Goal: Task Accomplishment & Management: Complete application form

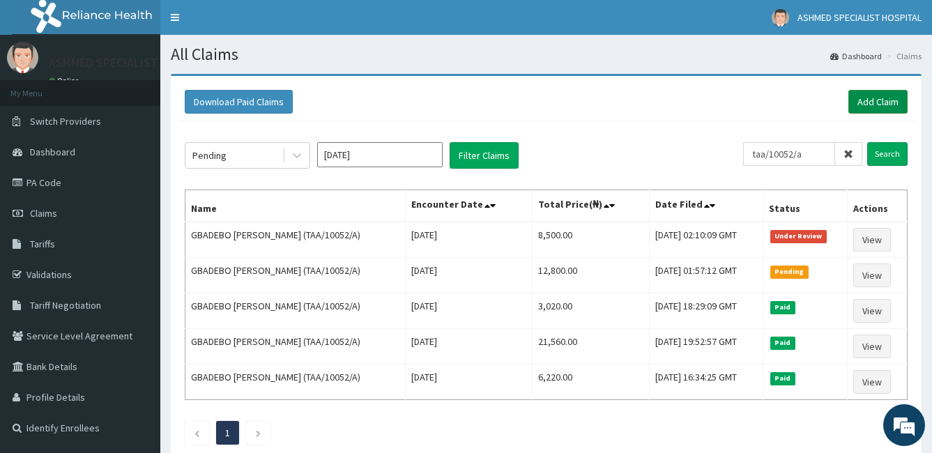
click at [891, 102] on div "Download Paid Claims Add Claim × Note you can only download claims within a max…" at bounding box center [546, 271] width 751 height 390
click at [891, 102] on link "Add Claim" at bounding box center [877, 102] width 59 height 24
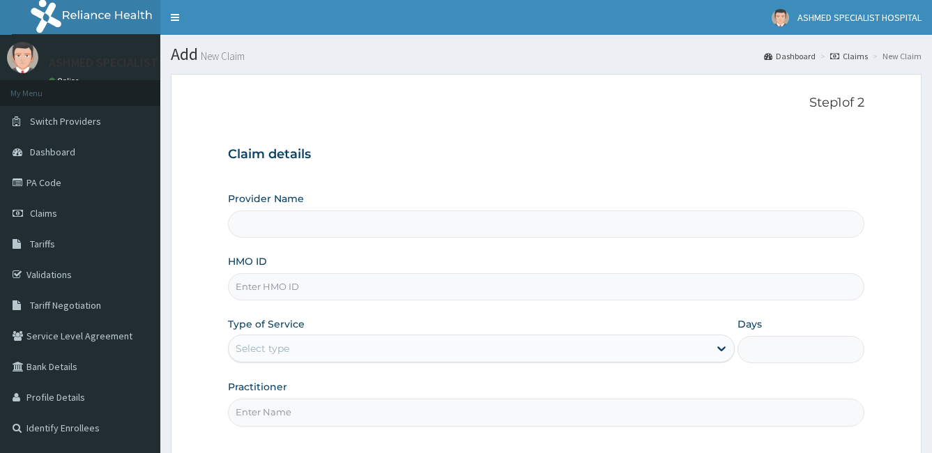
click at [291, 286] on input "HMO ID" at bounding box center [546, 286] width 637 height 27
type input "m"
type input "ASHMED SPECIALIST HOSPITAL"
type input "mcn/10308/a"
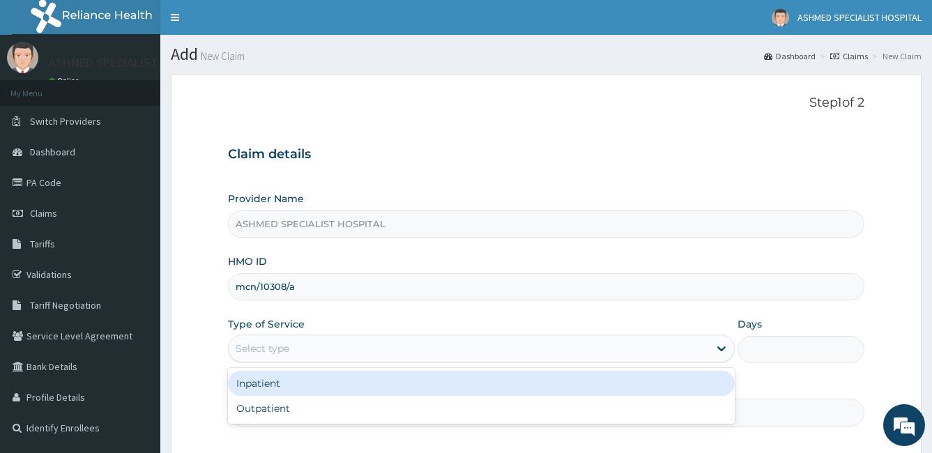
click at [284, 351] on div "Select type" at bounding box center [263, 349] width 54 height 14
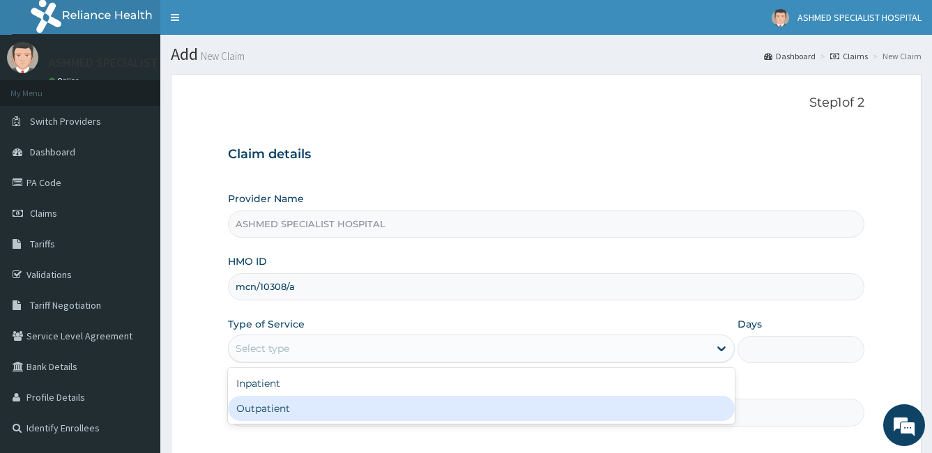
click at [284, 408] on div "Outpatient" at bounding box center [481, 408] width 507 height 25
type input "1"
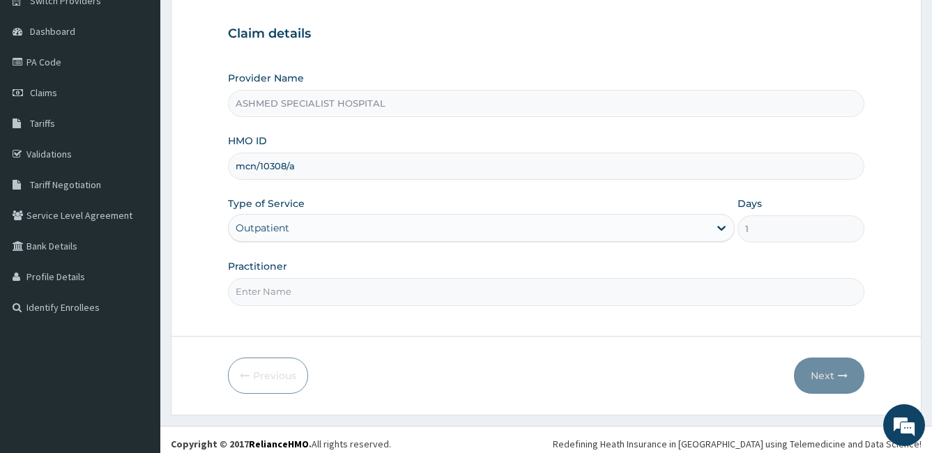
scroll to position [129, 0]
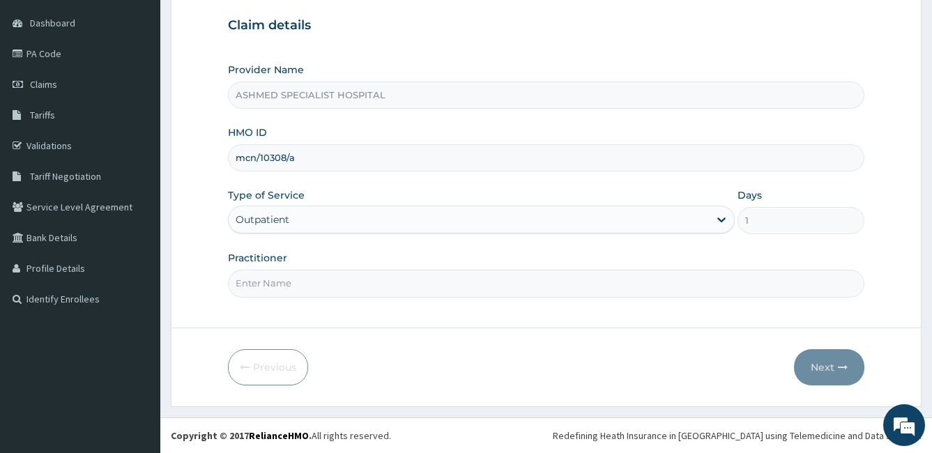
click at [408, 292] on input "Practitioner" at bounding box center [546, 283] width 637 height 27
type input "[PERSON_NAME]"
click at [841, 376] on button "Next" at bounding box center [829, 367] width 70 height 36
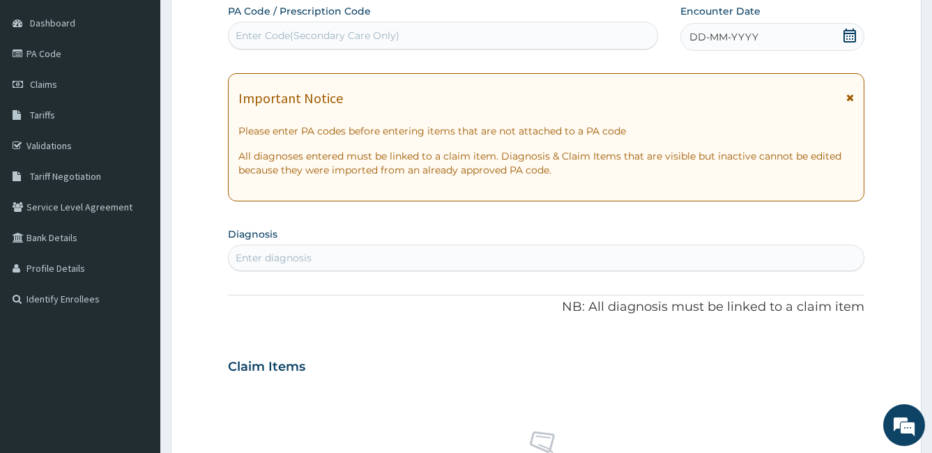
click at [850, 34] on icon at bounding box center [850, 36] width 14 height 14
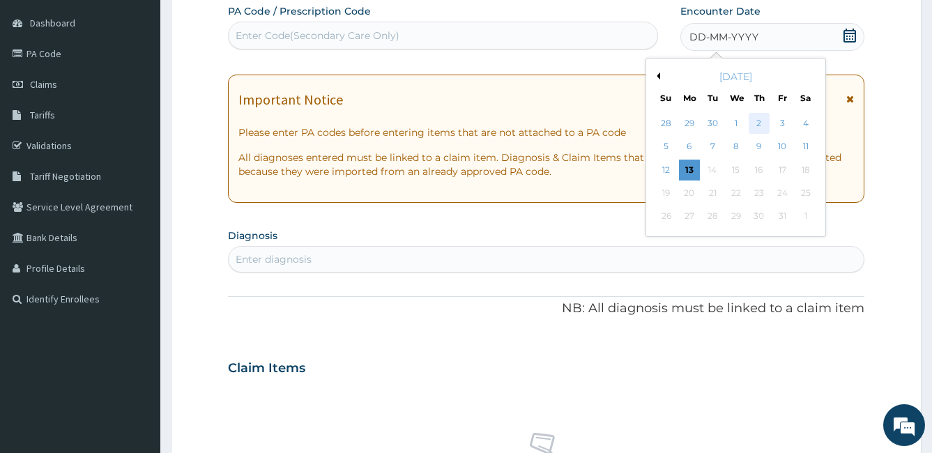
click at [758, 120] on div "2" at bounding box center [759, 123] width 21 height 21
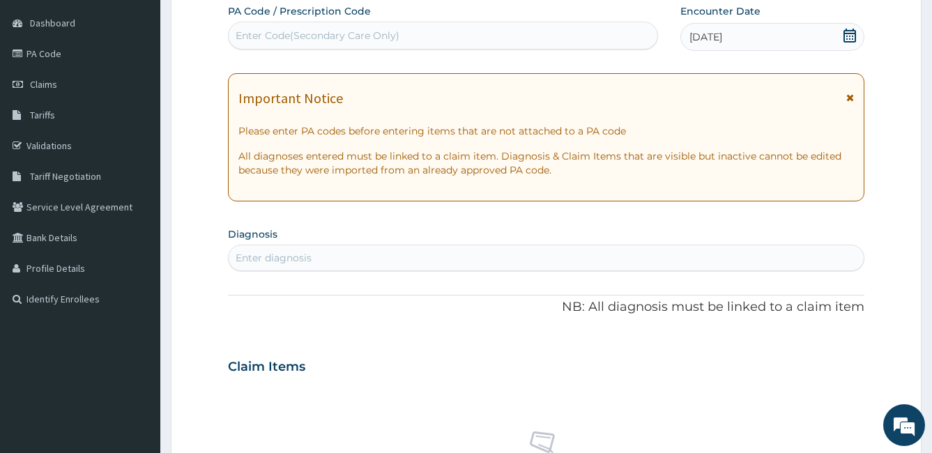
click at [275, 257] on div "Enter diagnosis" at bounding box center [274, 258] width 76 height 14
type input "upper respiratory"
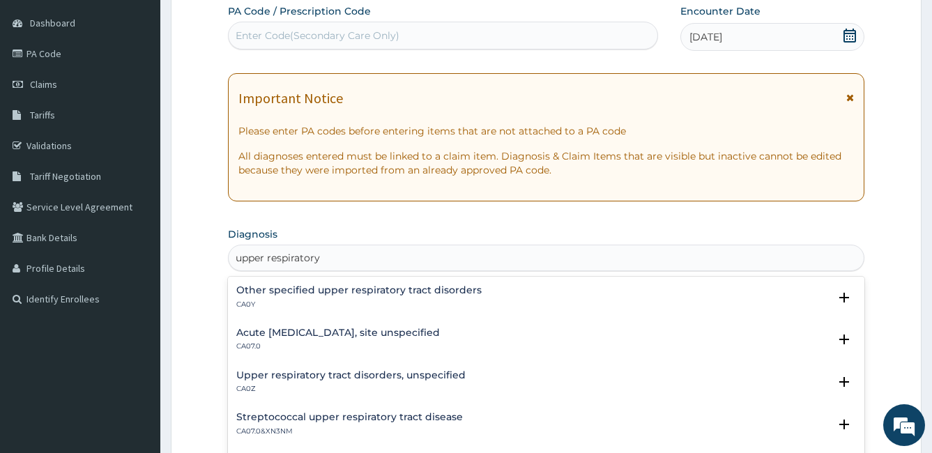
click at [328, 332] on h4 "Acute [MEDICAL_DATA], site unspecified" at bounding box center [338, 333] width 204 height 10
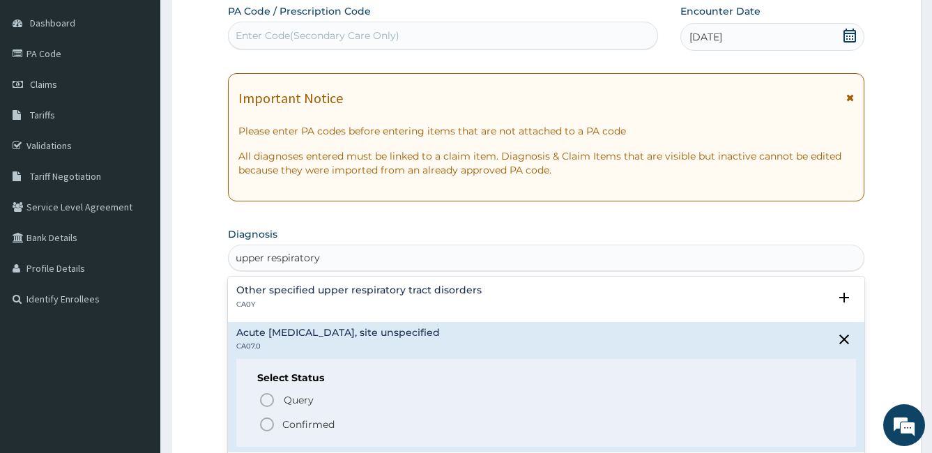
click at [277, 424] on span "Confirmed" at bounding box center [547, 424] width 577 height 17
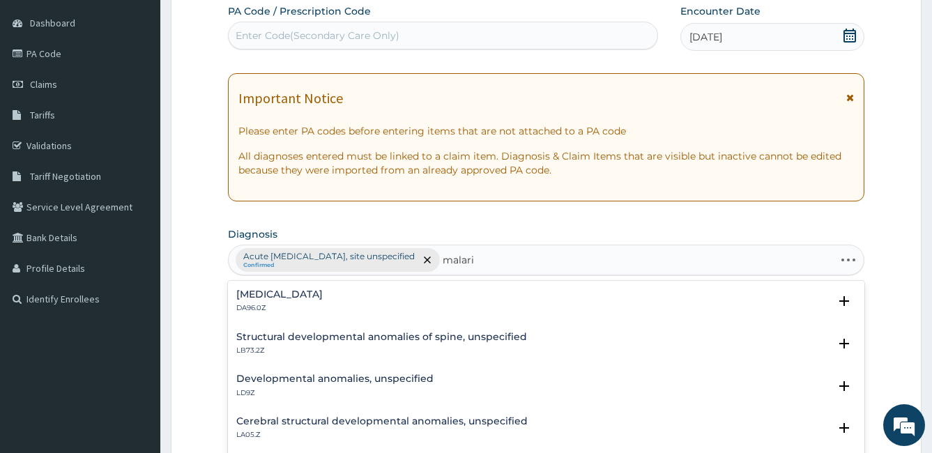
type input "[MEDICAL_DATA]"
click at [346, 377] on div "[MEDICAL_DATA] 1F4Z" at bounding box center [546, 386] width 620 height 24
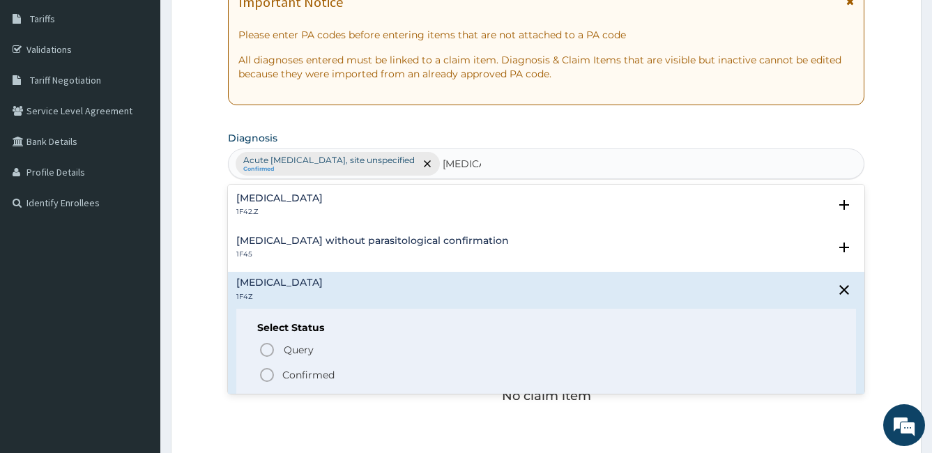
scroll to position [227, 0]
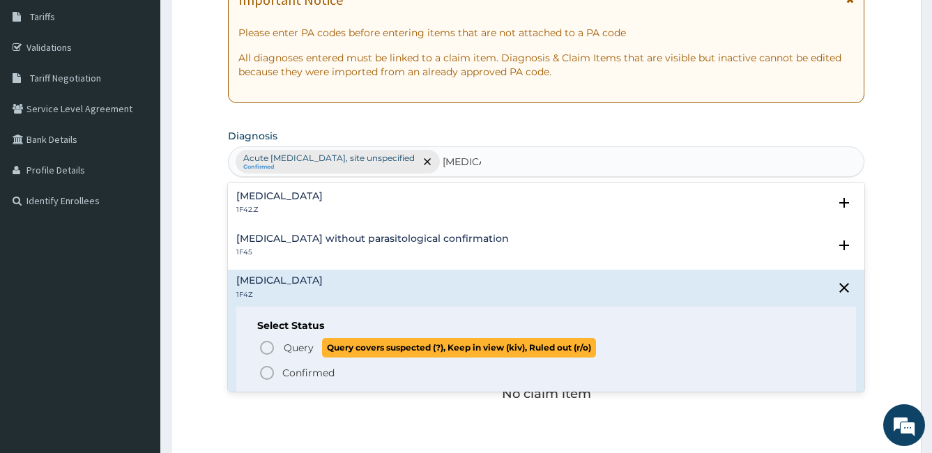
click at [259, 345] on icon "status option query" at bounding box center [267, 347] width 17 height 17
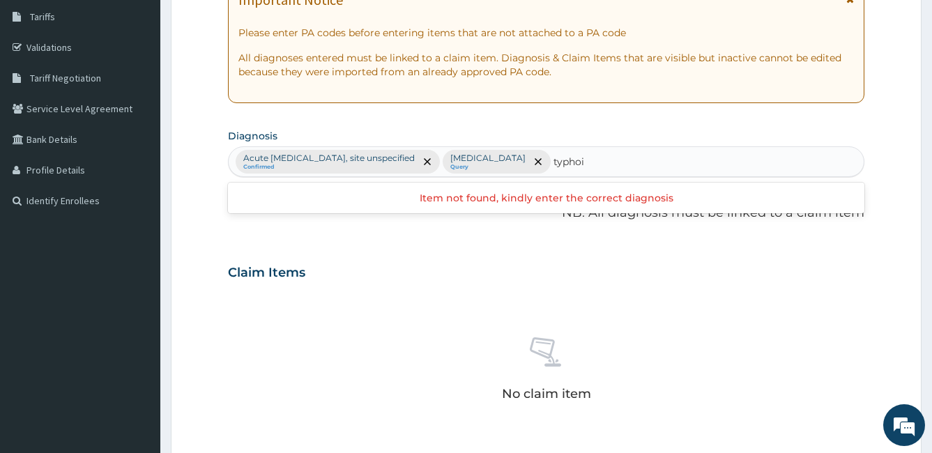
type input "[MEDICAL_DATA]"
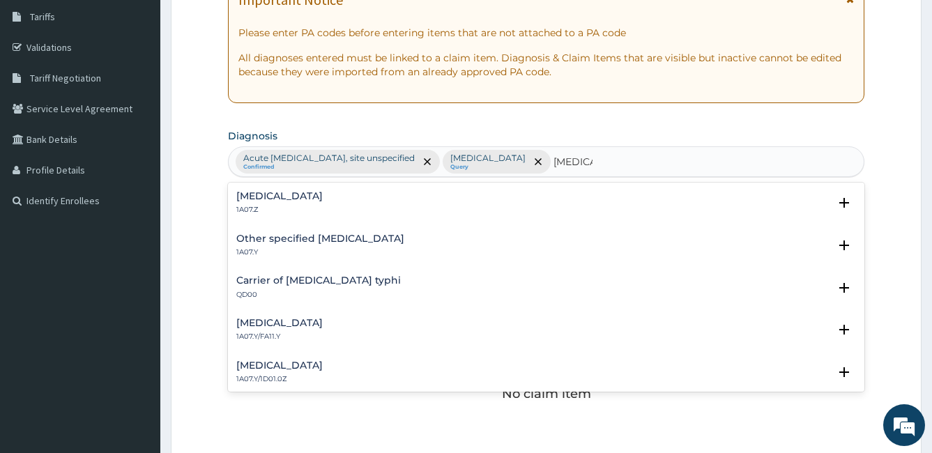
click at [251, 195] on h4 "[MEDICAL_DATA]" at bounding box center [279, 196] width 86 height 10
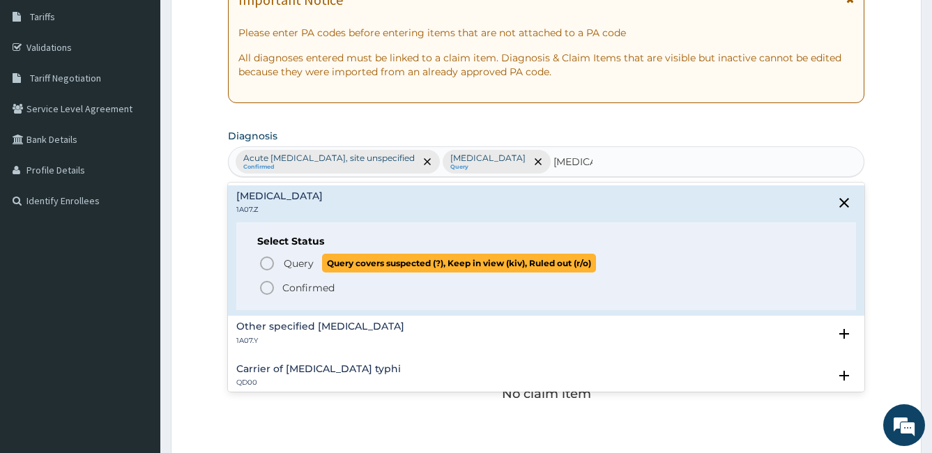
click at [263, 263] on icon "status option query" at bounding box center [267, 263] width 17 height 17
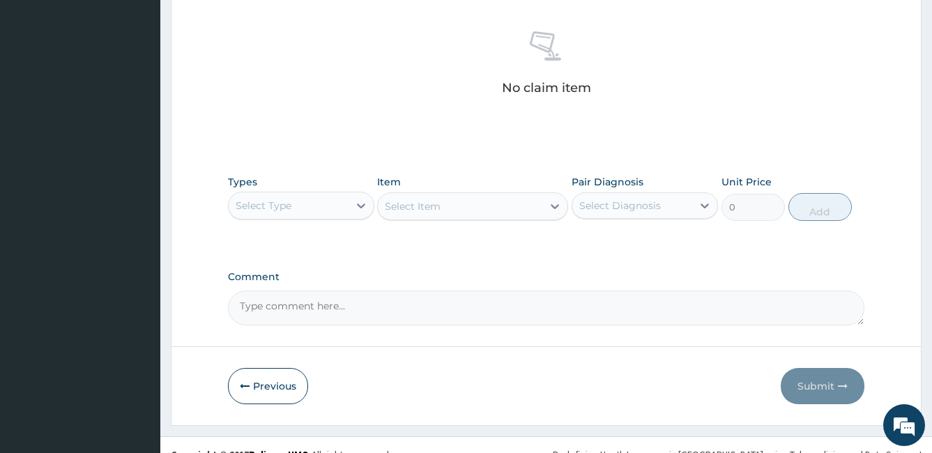
scroll to position [535, 0]
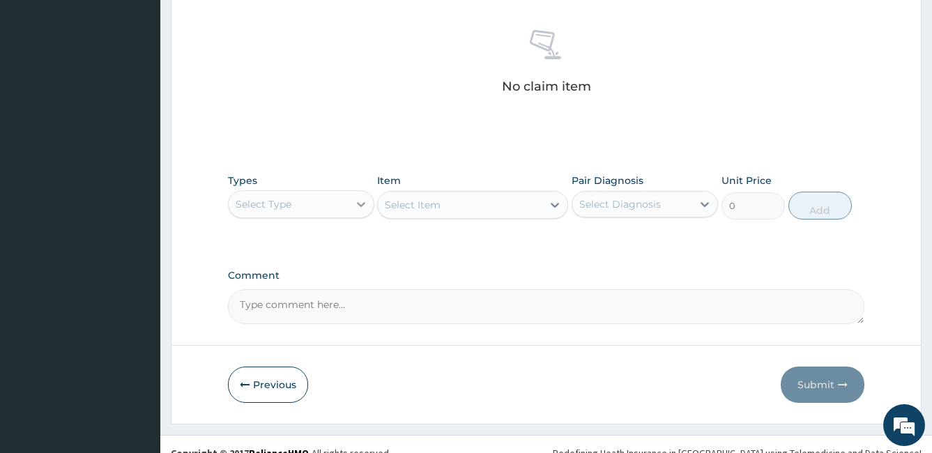
drag, startPoint x: 914, startPoint y: 305, endPoint x: 367, endPoint y: 208, distance: 555.7
click at [367, 208] on icon at bounding box center [361, 204] width 14 height 14
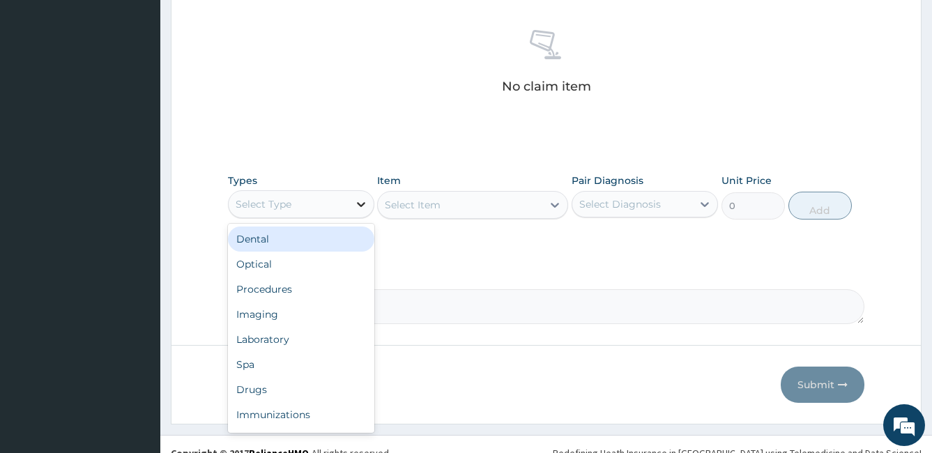
click at [367, 208] on icon at bounding box center [361, 204] width 14 height 14
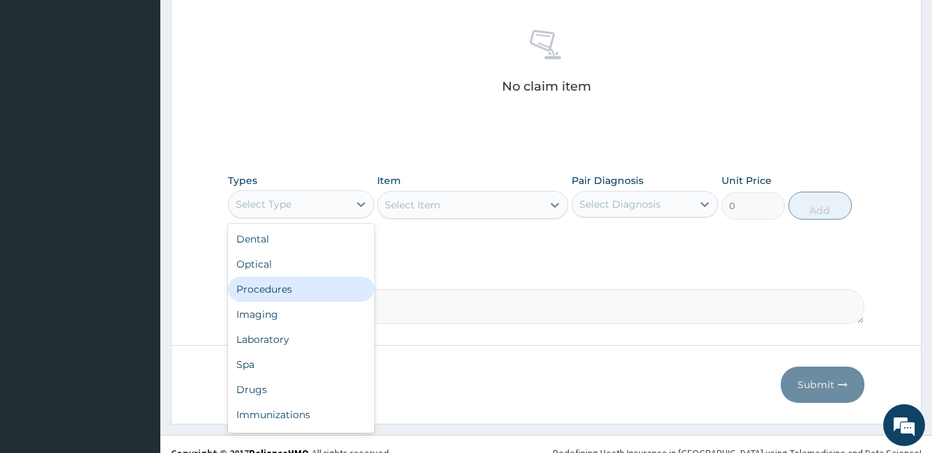
click at [262, 296] on div "Procedures" at bounding box center [301, 289] width 146 height 25
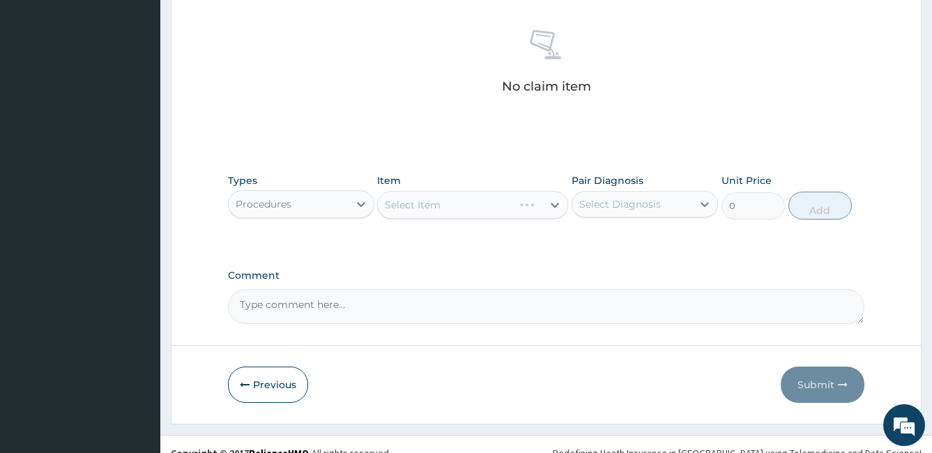
click at [266, 293] on textarea "Comment" at bounding box center [546, 306] width 637 height 35
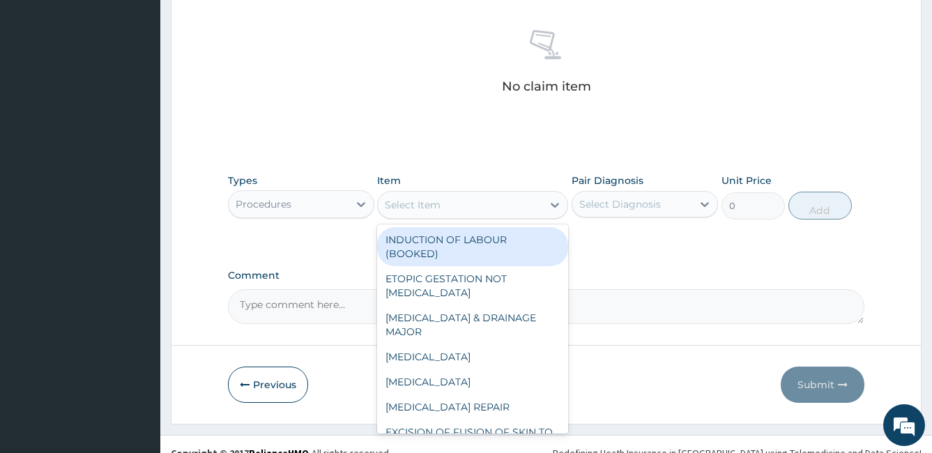
click at [477, 198] on div "Select Item" at bounding box center [460, 205] width 164 height 22
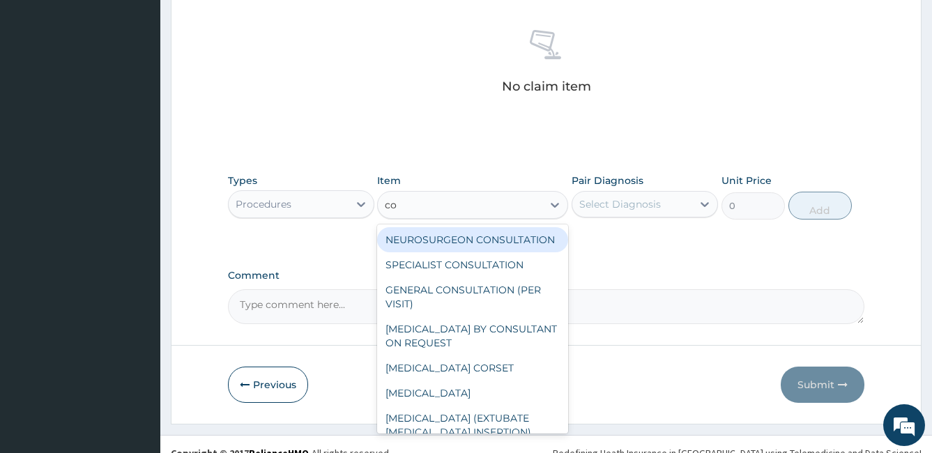
type input "con"
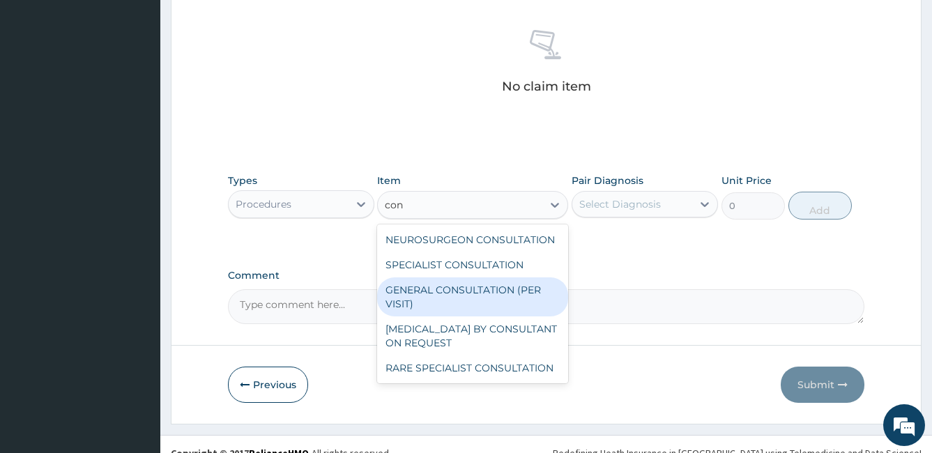
click at [448, 290] on div "GENERAL CONSULTATION (PER VISIT)" at bounding box center [472, 296] width 191 height 39
type input "2000"
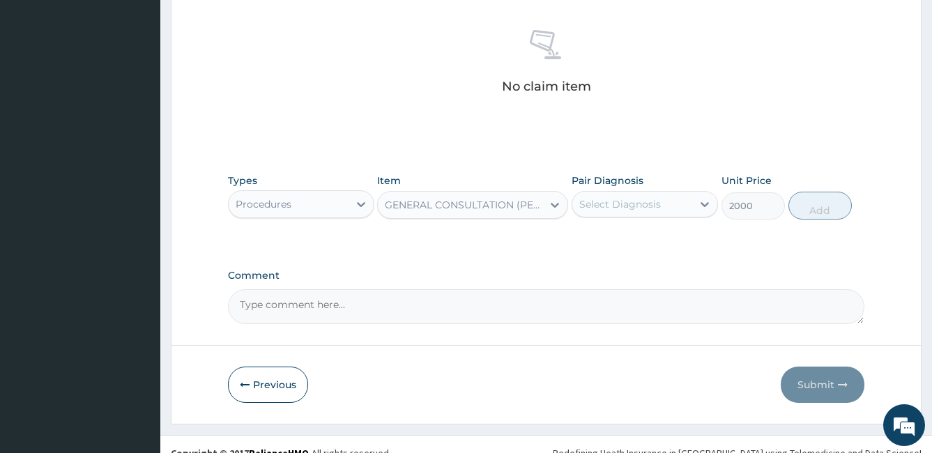
click at [628, 201] on div "Select Diagnosis" at bounding box center [620, 204] width 82 height 14
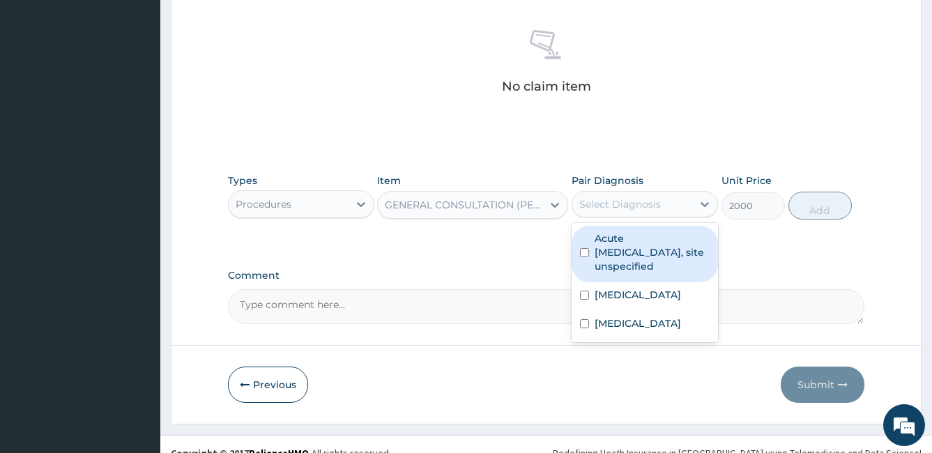
click at [583, 254] on input "checkbox" at bounding box center [584, 252] width 9 height 9
checkbox input "true"
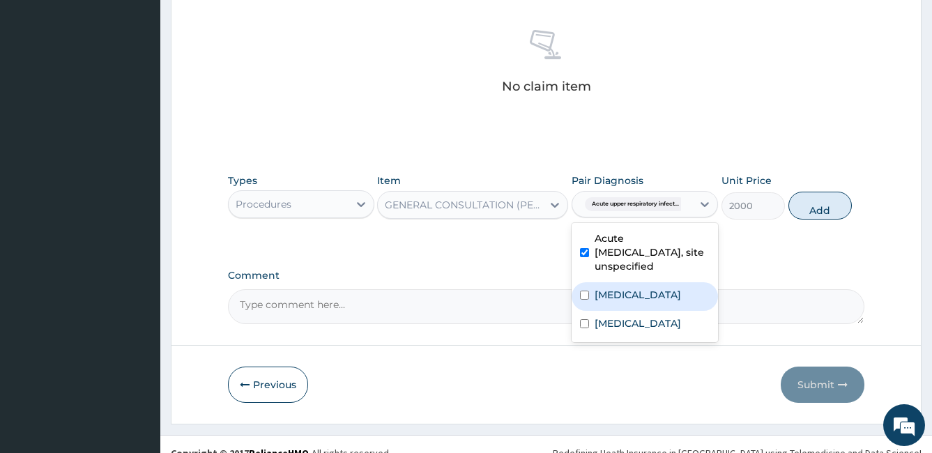
click at [583, 291] on input "checkbox" at bounding box center [584, 295] width 9 height 9
checkbox input "true"
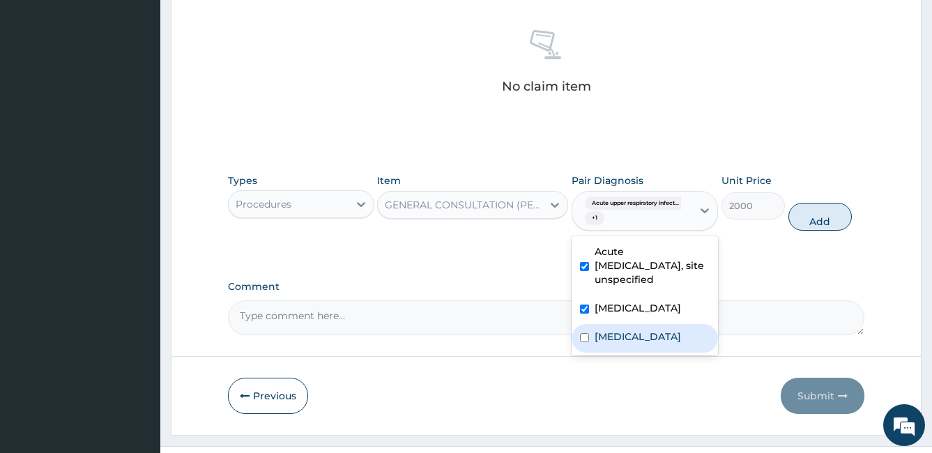
click at [583, 342] on input "checkbox" at bounding box center [584, 337] width 9 height 9
checkbox input "true"
click at [812, 218] on button "Add" at bounding box center [819, 217] width 63 height 28
type input "0"
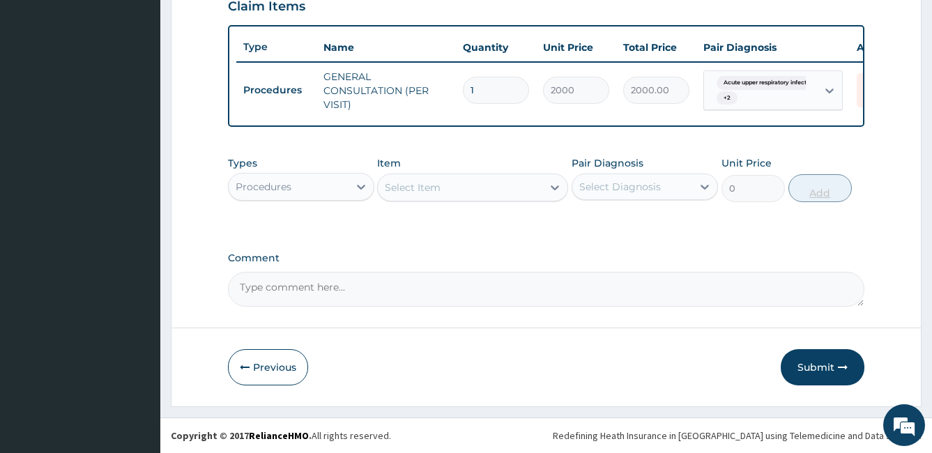
scroll to position [504, 0]
click at [316, 191] on div "Procedures" at bounding box center [289, 187] width 120 height 22
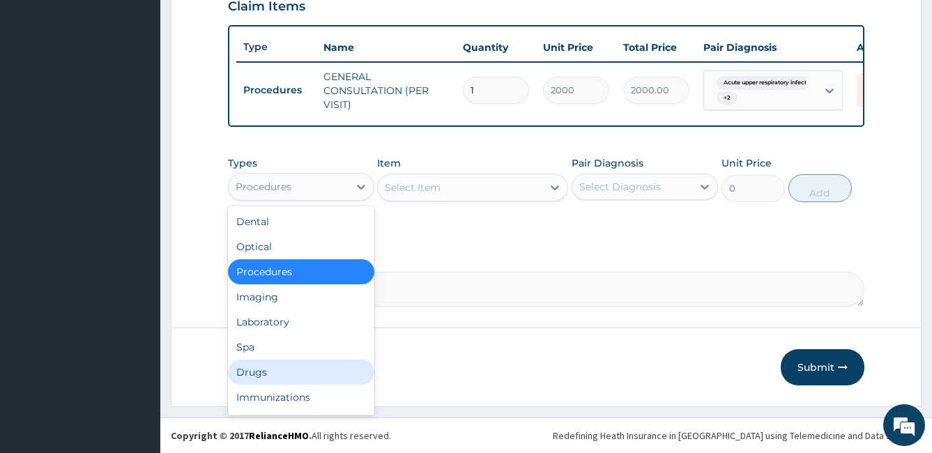
click at [277, 367] on div "Drugs" at bounding box center [301, 372] width 146 height 25
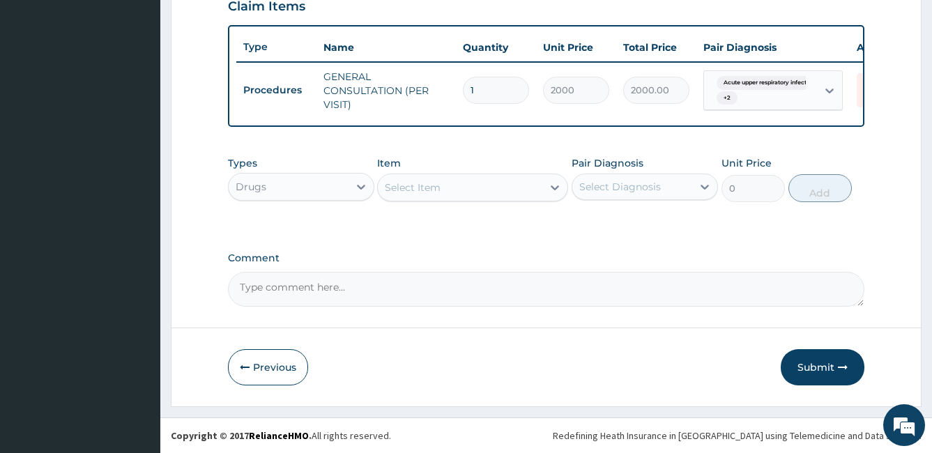
click at [409, 190] on div "Select Item" at bounding box center [413, 188] width 56 height 14
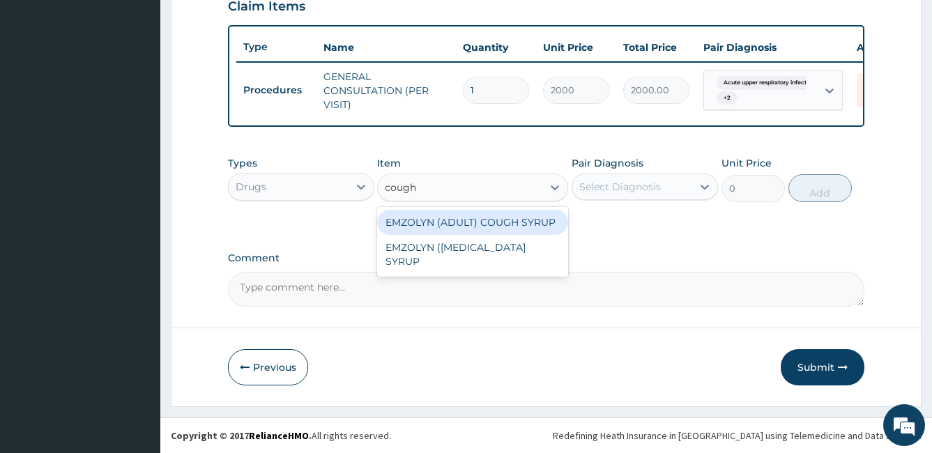
type input "coug"
click at [437, 218] on div "EMZOLYN (ADULT) COUGH SYRUP" at bounding box center [472, 222] width 191 height 25
type input "500"
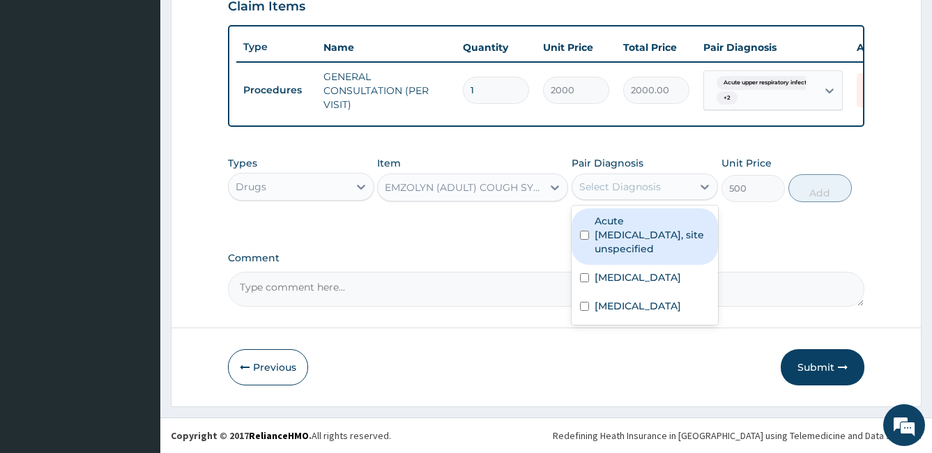
click at [591, 185] on div "Select Diagnosis" at bounding box center [620, 187] width 82 height 14
click at [587, 236] on input "checkbox" at bounding box center [584, 235] width 9 height 9
checkbox input "true"
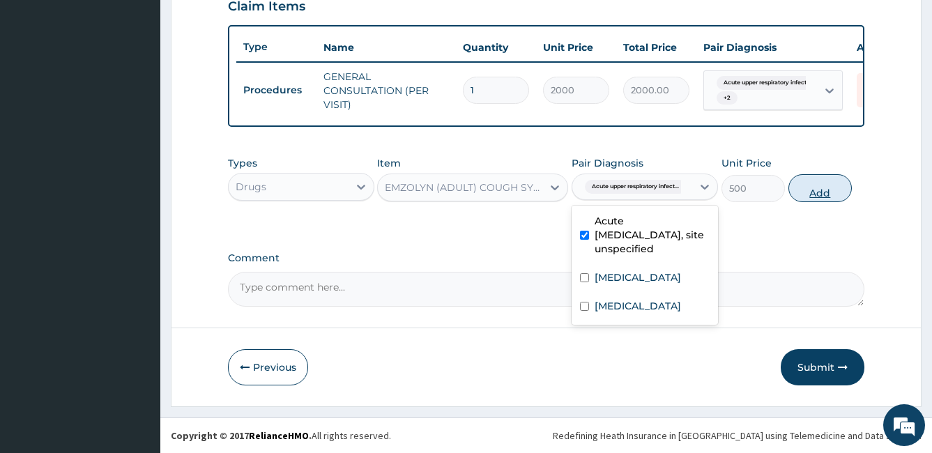
click at [836, 183] on button "Add" at bounding box center [819, 188] width 63 height 28
type input "0"
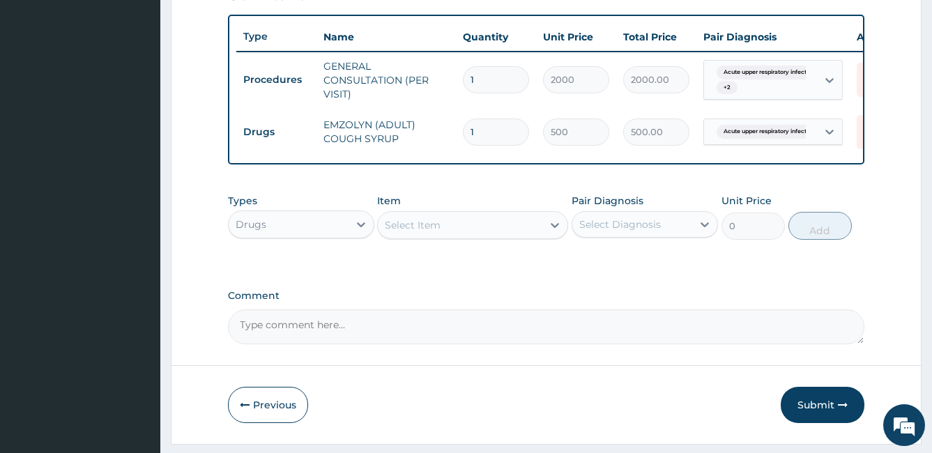
click at [399, 232] on div "Select Item" at bounding box center [413, 225] width 56 height 14
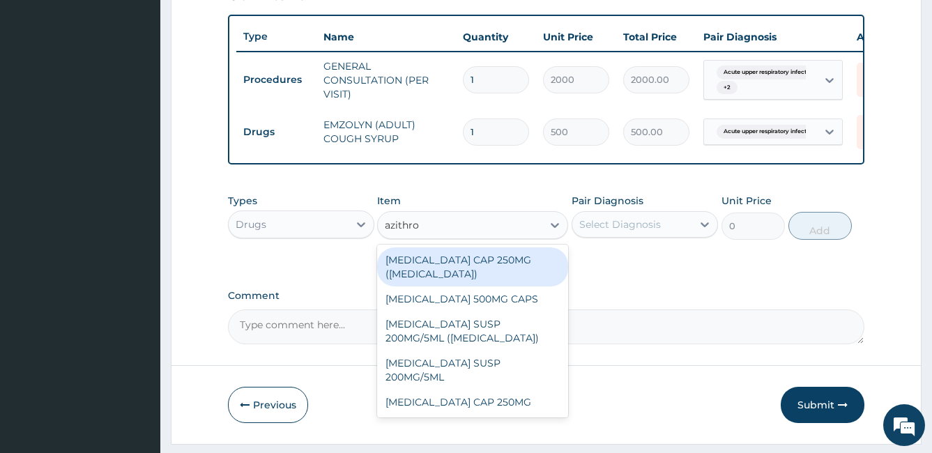
type input "azithrom"
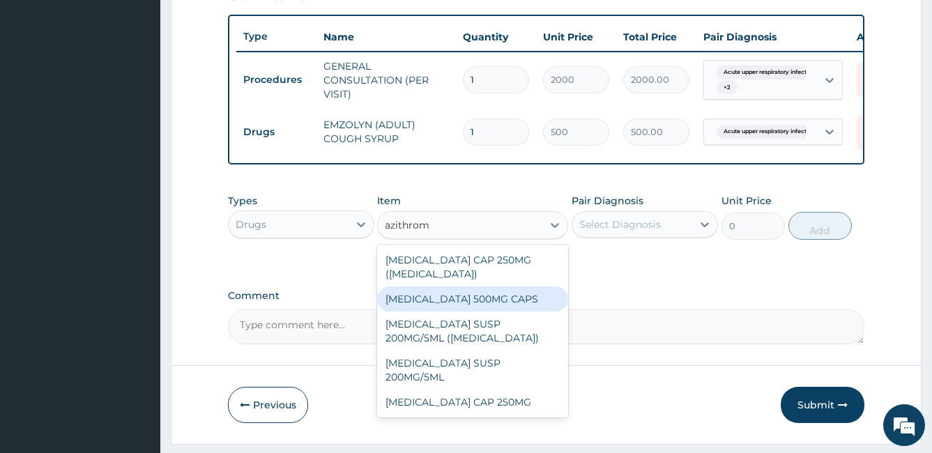
click at [433, 307] on div "[MEDICAL_DATA] 500MG CAPS" at bounding box center [472, 298] width 191 height 25
type input "250"
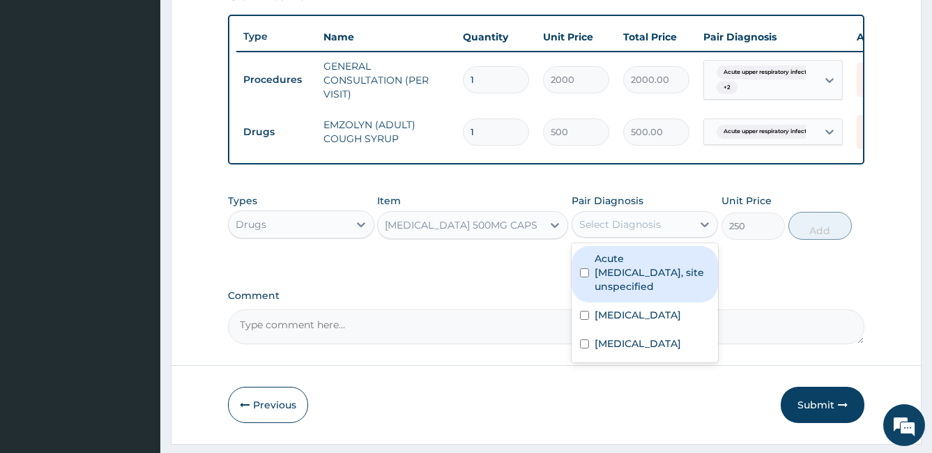
click at [586, 231] on div "Select Diagnosis" at bounding box center [620, 224] width 82 height 14
click at [587, 277] on input "checkbox" at bounding box center [584, 272] width 9 height 9
checkbox input "true"
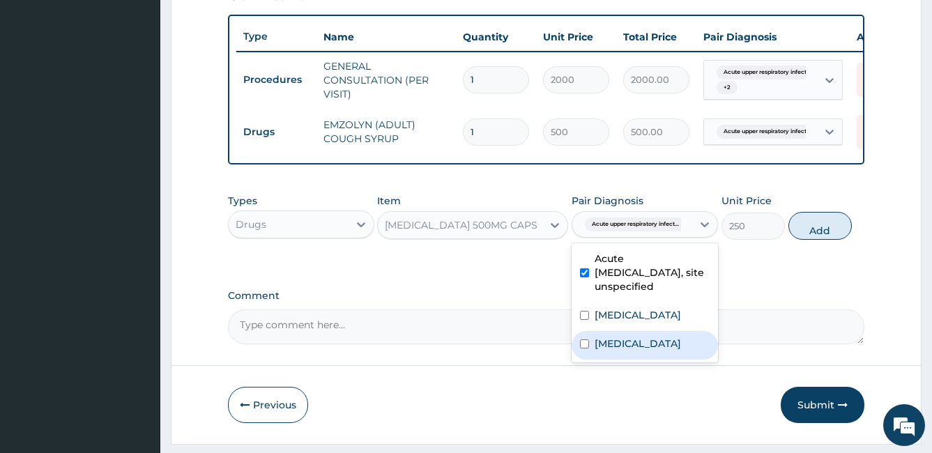
click at [582, 348] on input "checkbox" at bounding box center [584, 343] width 9 height 9
checkbox input "true"
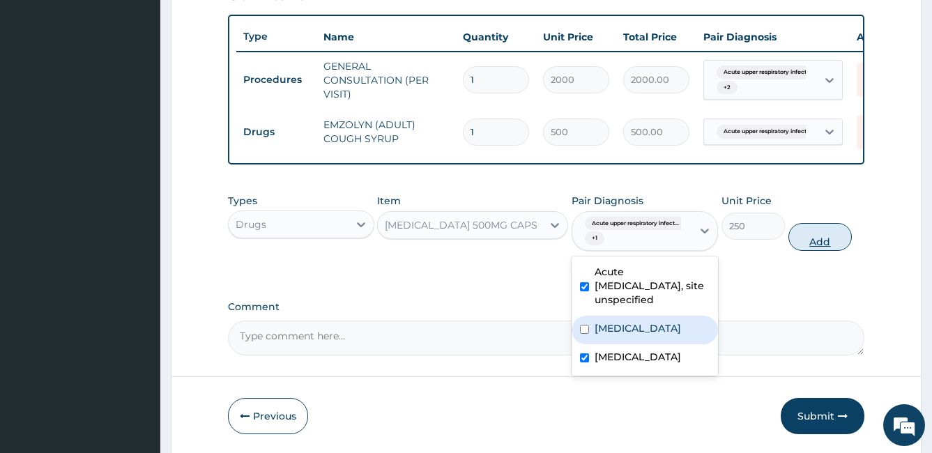
click at [798, 244] on button "Add" at bounding box center [819, 237] width 63 height 28
type input "0"
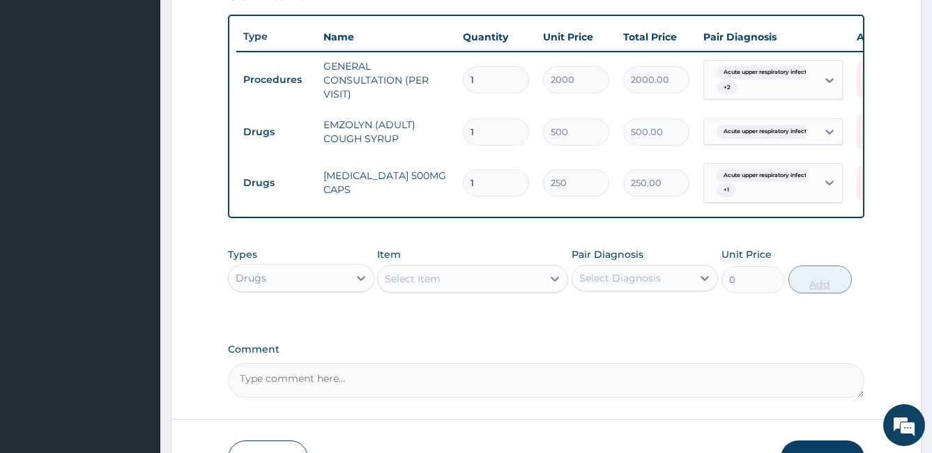
click at [798, 244] on div "PA Code / Prescription Code Enter Code(Secondary Care Only) Encounter Date [DAT…" at bounding box center [546, 13] width 637 height 769
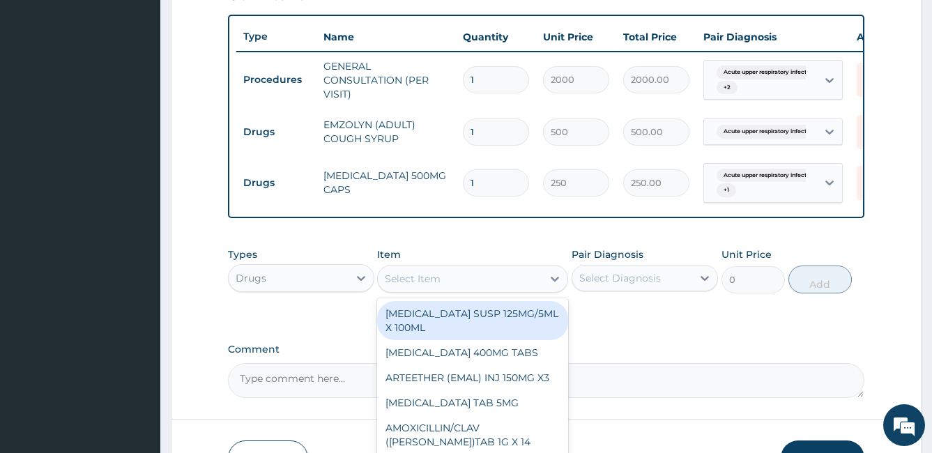
click at [408, 284] on div "Select Item" at bounding box center [413, 279] width 56 height 14
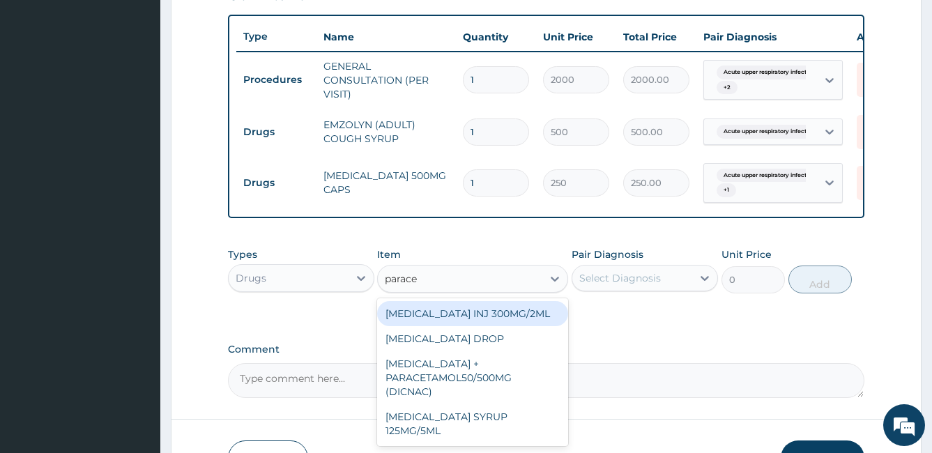
type input "paracet"
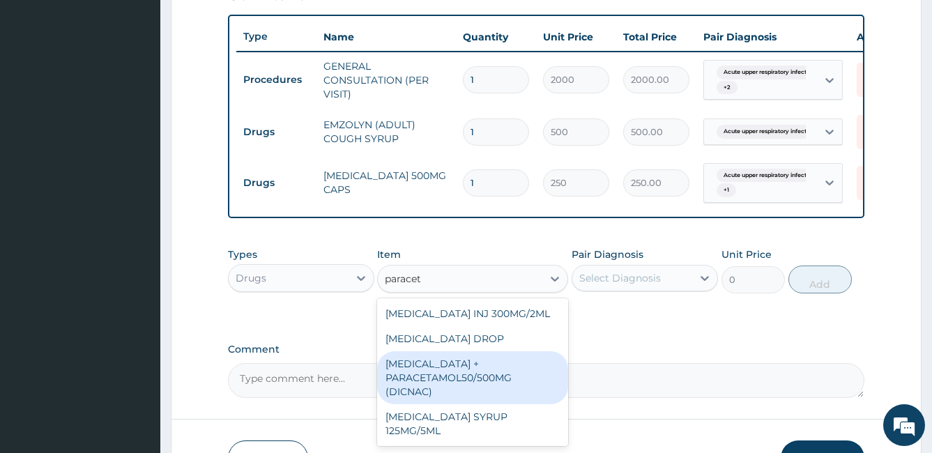
click at [456, 376] on div "[MEDICAL_DATA] + PARACETAMOL50/500MG (DICNAC)" at bounding box center [472, 377] width 191 height 53
type input "40"
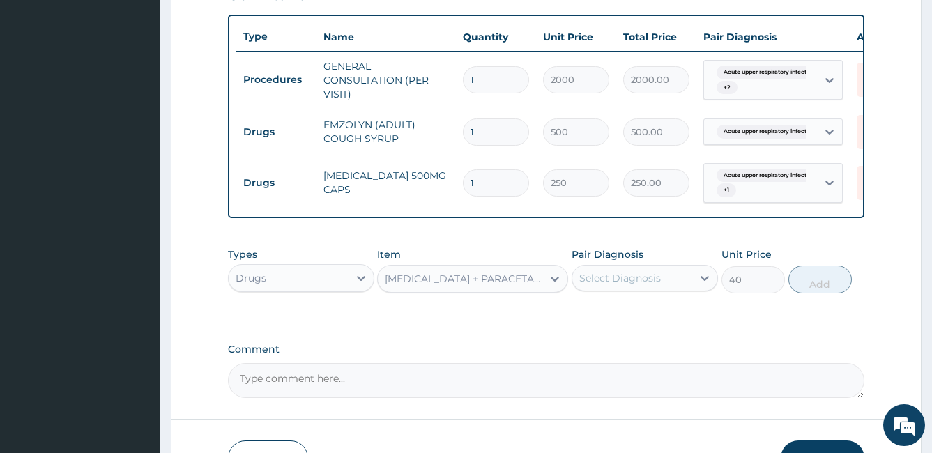
click at [599, 289] on div "Select Diagnosis" at bounding box center [632, 278] width 120 height 22
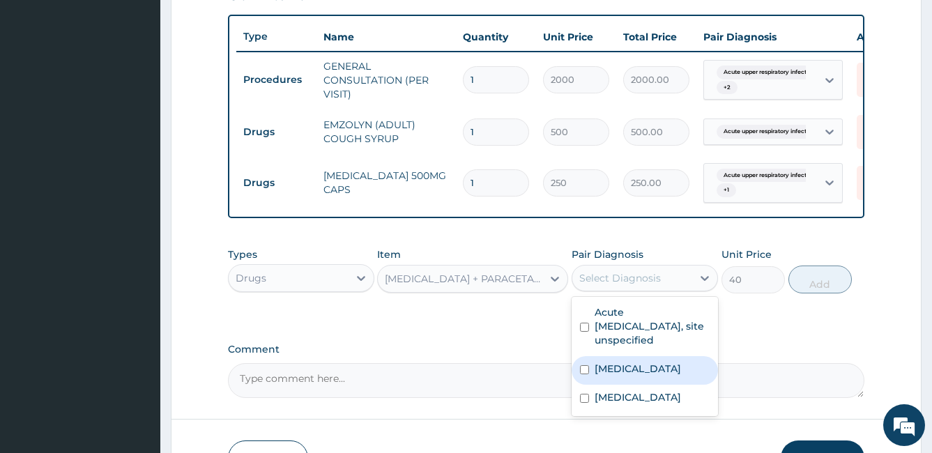
click at [585, 374] on input "checkbox" at bounding box center [584, 369] width 9 height 9
checkbox input "true"
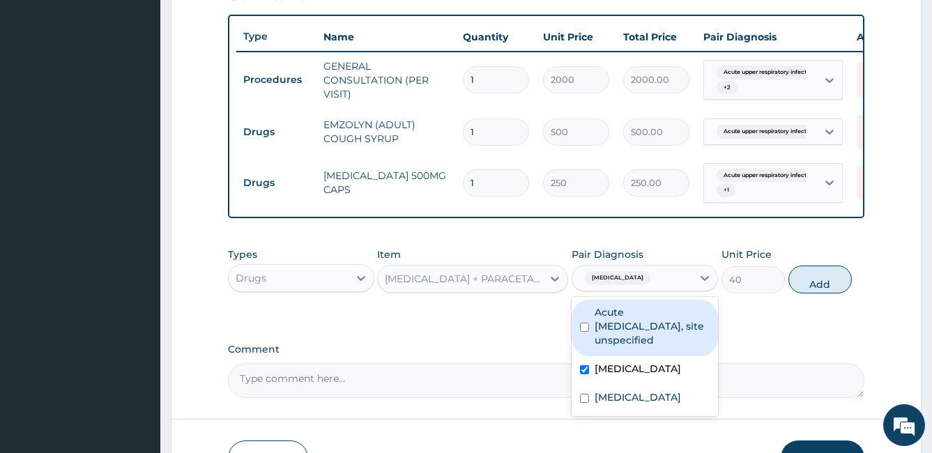
click at [589, 332] on input "checkbox" at bounding box center [584, 327] width 9 height 9
checkbox input "true"
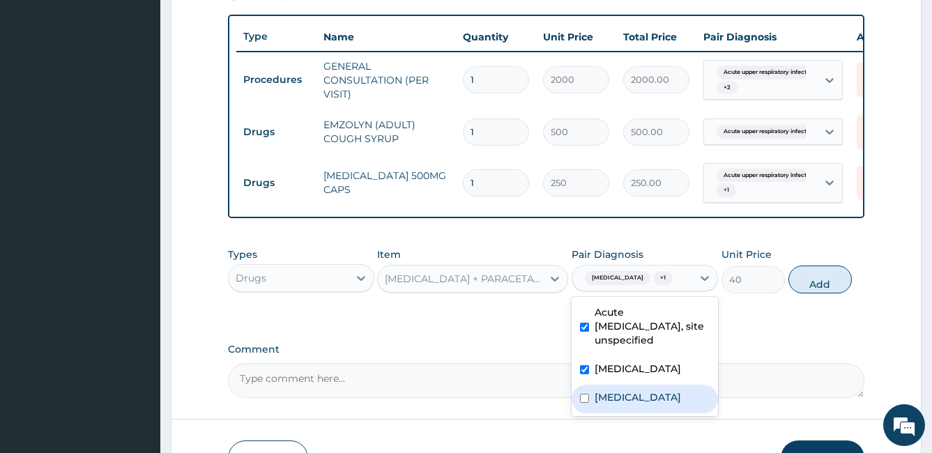
click at [583, 408] on div "[MEDICAL_DATA]" at bounding box center [645, 399] width 146 height 29
checkbox input "true"
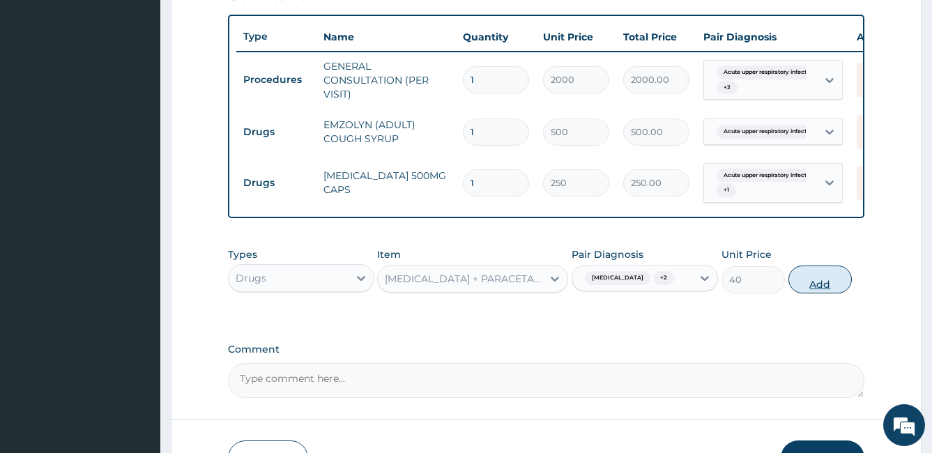
click at [827, 293] on button "Add" at bounding box center [819, 280] width 63 height 28
type input "0"
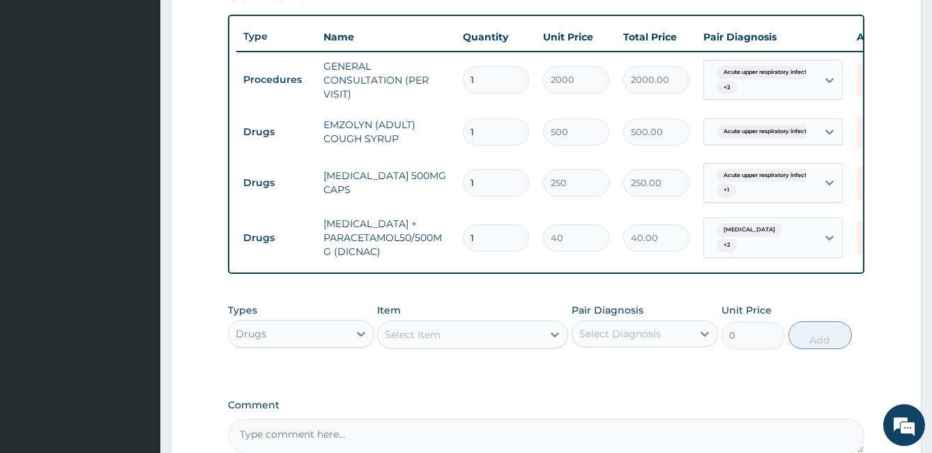
click at [393, 342] on div "Select Item" at bounding box center [413, 335] width 56 height 14
click at [393, 345] on div "Select Item" at bounding box center [460, 334] width 164 height 22
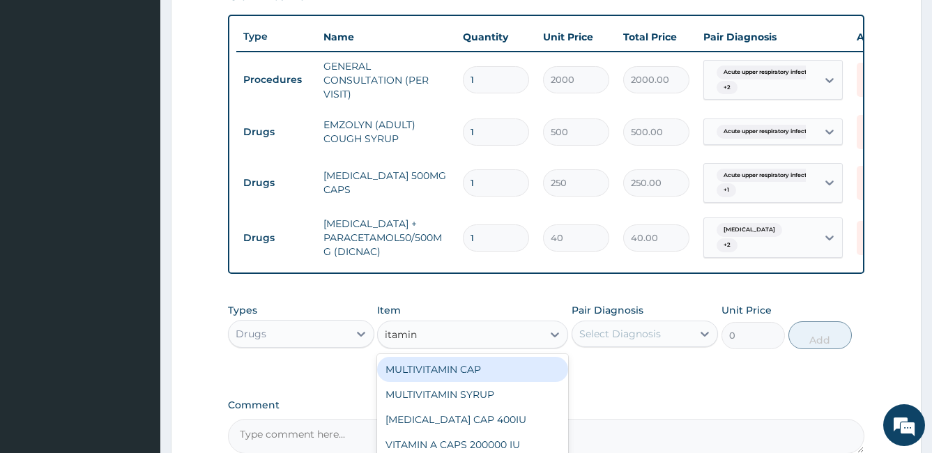
type input "itamin"
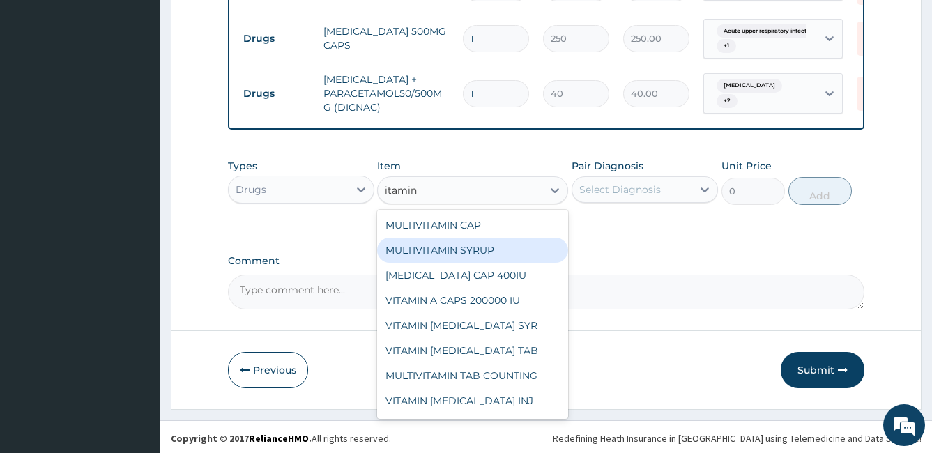
scroll to position [652, 0]
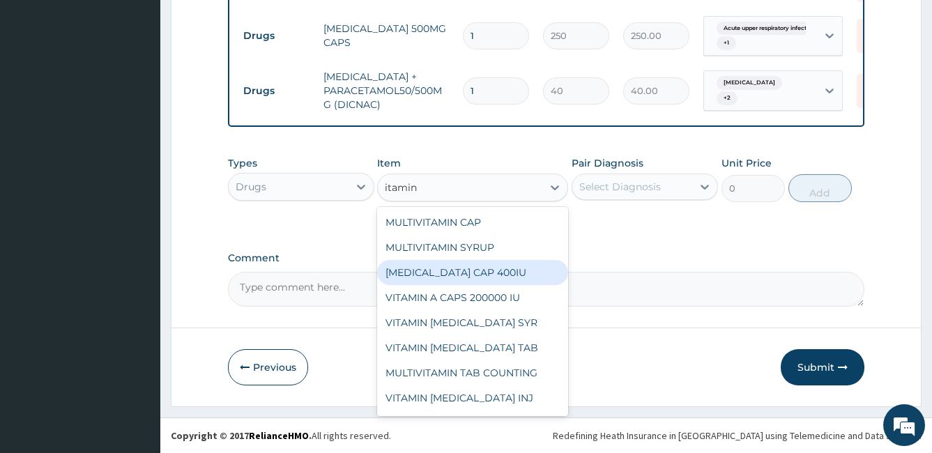
click at [454, 285] on div "[MEDICAL_DATA] CAP 400IU" at bounding box center [472, 272] width 191 height 25
type input "100"
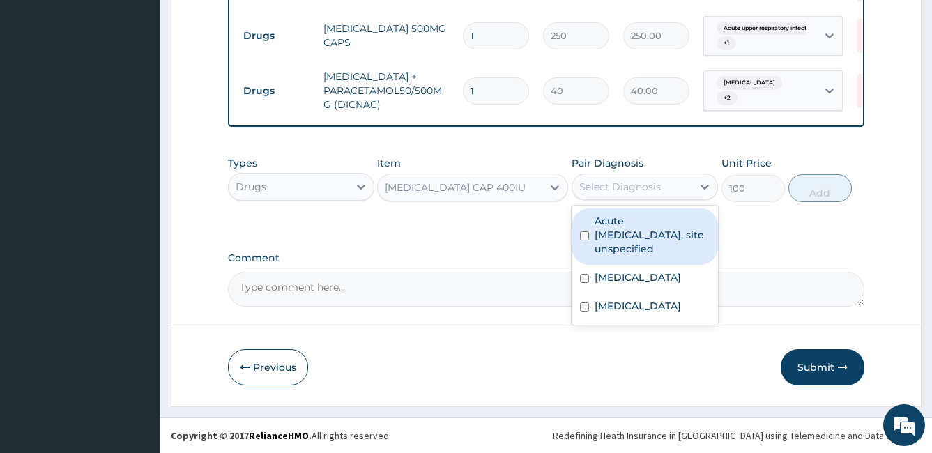
click at [618, 194] on div "Select Diagnosis" at bounding box center [620, 187] width 82 height 14
click at [583, 251] on div "Acute [MEDICAL_DATA], site unspecified" at bounding box center [645, 236] width 146 height 56
checkbox input "true"
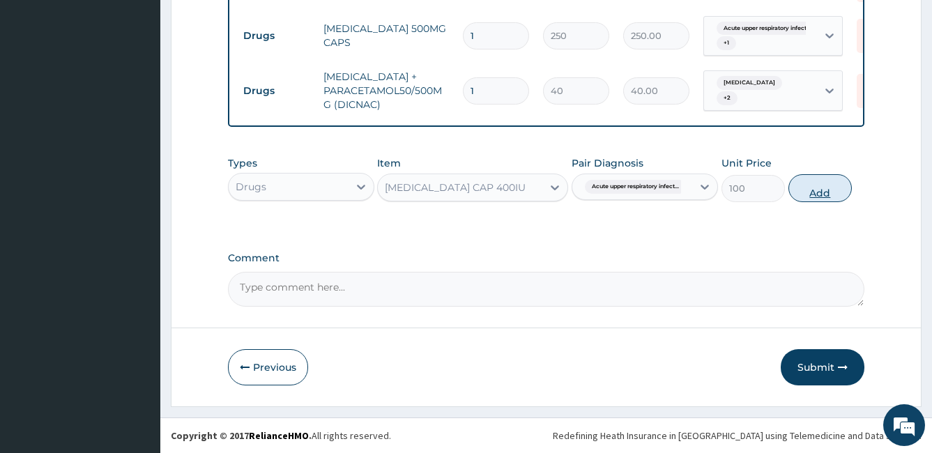
click at [818, 202] on button "Add" at bounding box center [819, 188] width 63 height 28
type input "0"
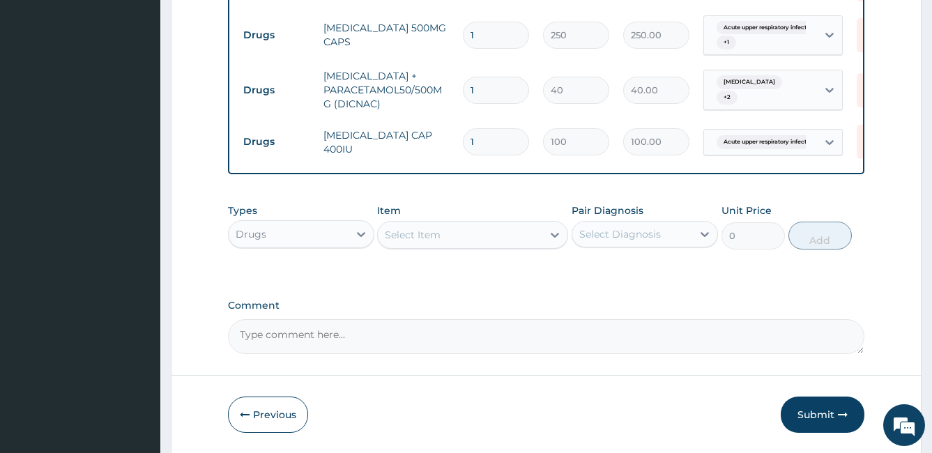
type input "2"
type input "200.00"
type input "13"
type input "1300.00"
type input "20"
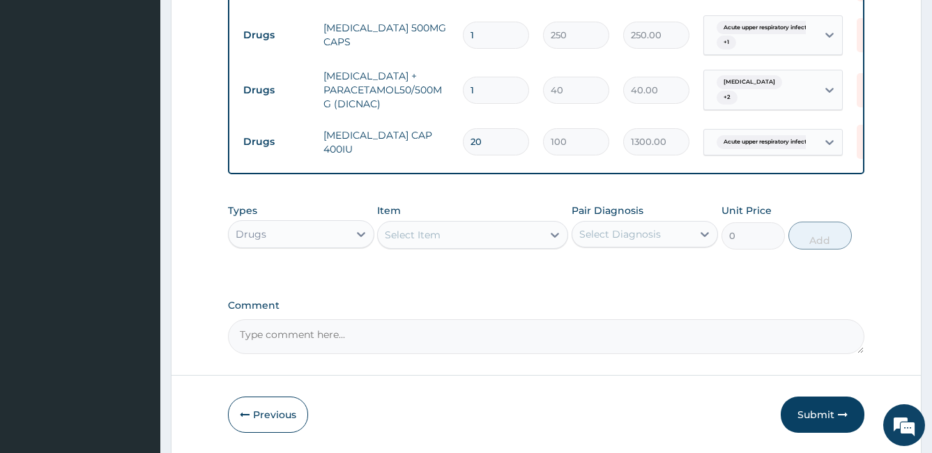
type input "2000.00"
type input "28"
type input "2800.00"
type input "2"
type input "200.00"
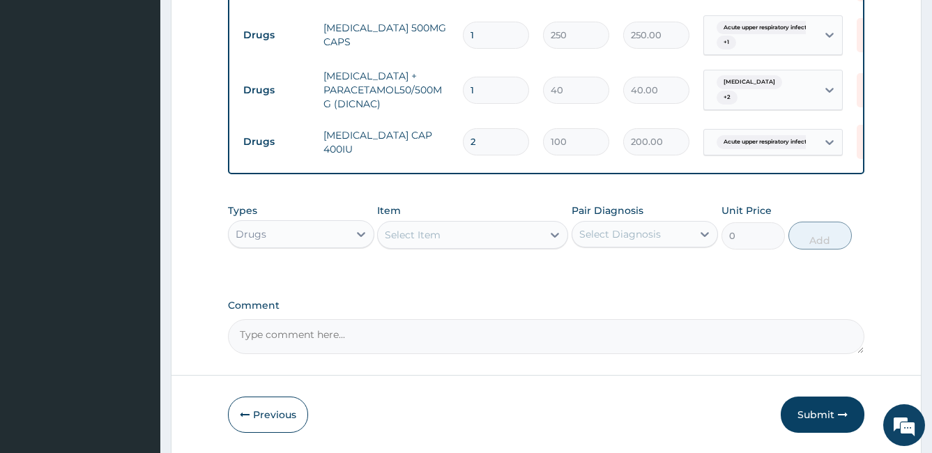
type input "0.00"
type input "4"
type input "400.00"
type input "40"
type input "4000.00"
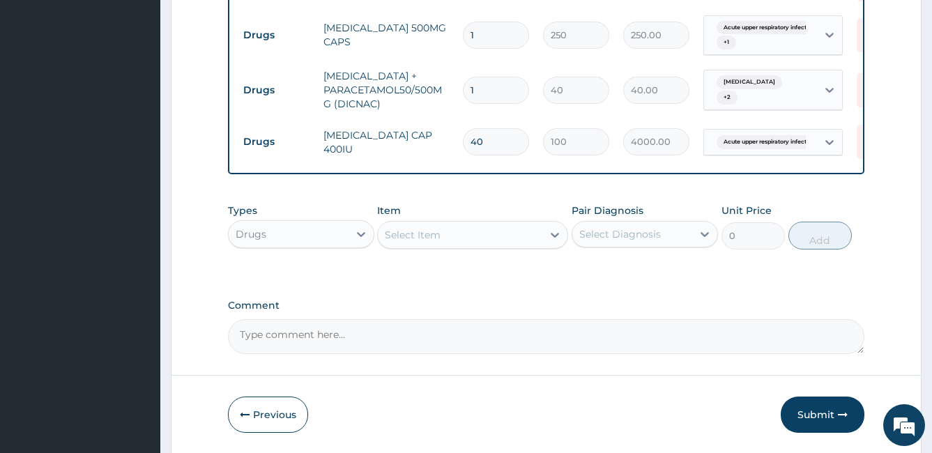
type input "40"
click at [503, 96] on input "1" at bounding box center [496, 90] width 66 height 27
type input "0.00"
type input "2"
type input "80.00"
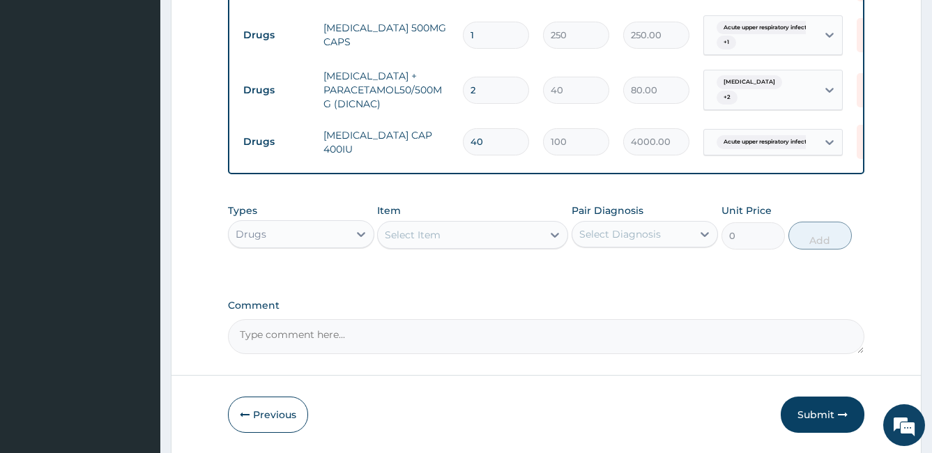
type input "20"
type input "800.00"
type input "20"
click at [489, 42] on input "1" at bounding box center [496, 35] width 66 height 27
type input "10"
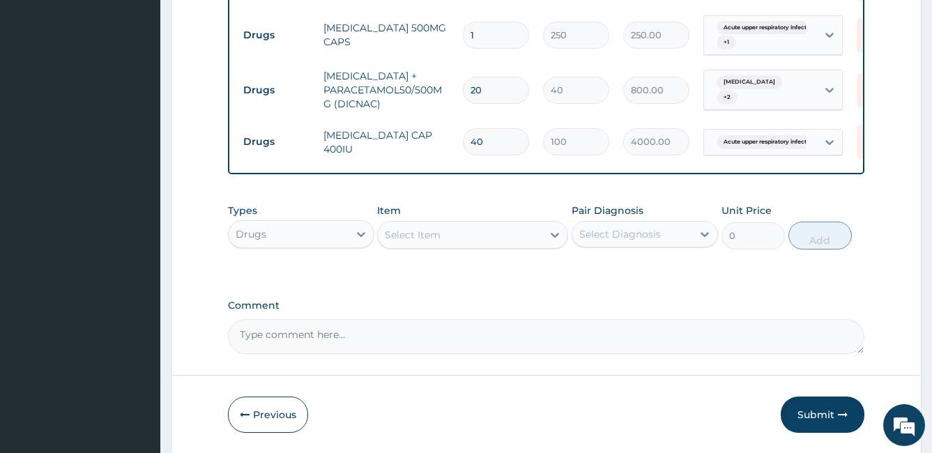
type input "2500.00"
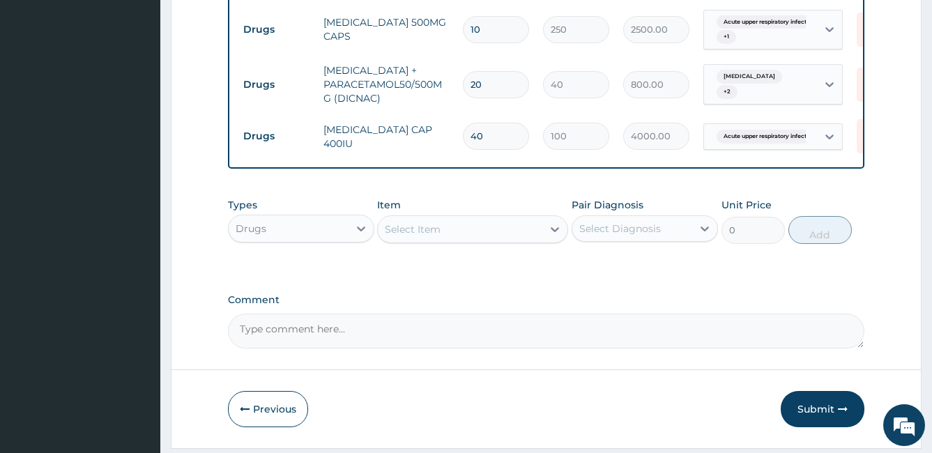
scroll to position [710, 0]
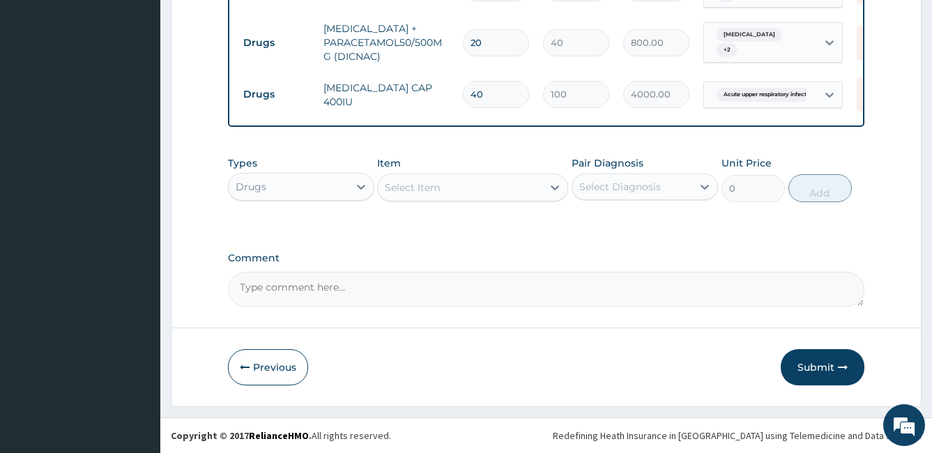
type input "10"
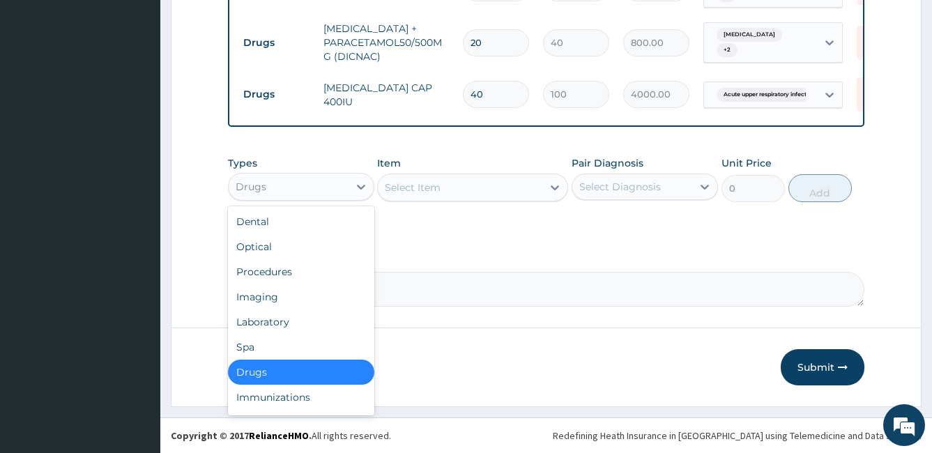
click at [326, 190] on div "Drugs" at bounding box center [289, 187] width 120 height 22
click at [281, 318] on div "Laboratory" at bounding box center [301, 321] width 146 height 25
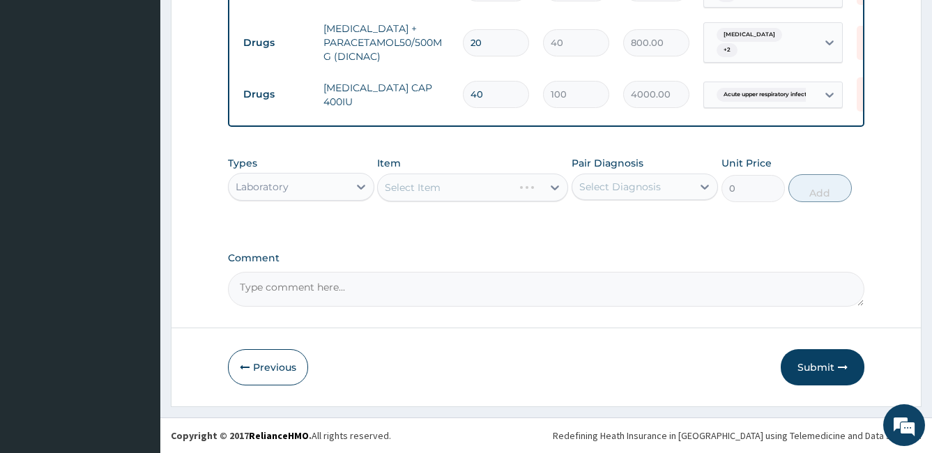
click at [424, 183] on div "Select Item" at bounding box center [472, 188] width 191 height 28
click at [422, 185] on div "Select Item" at bounding box center [413, 188] width 56 height 14
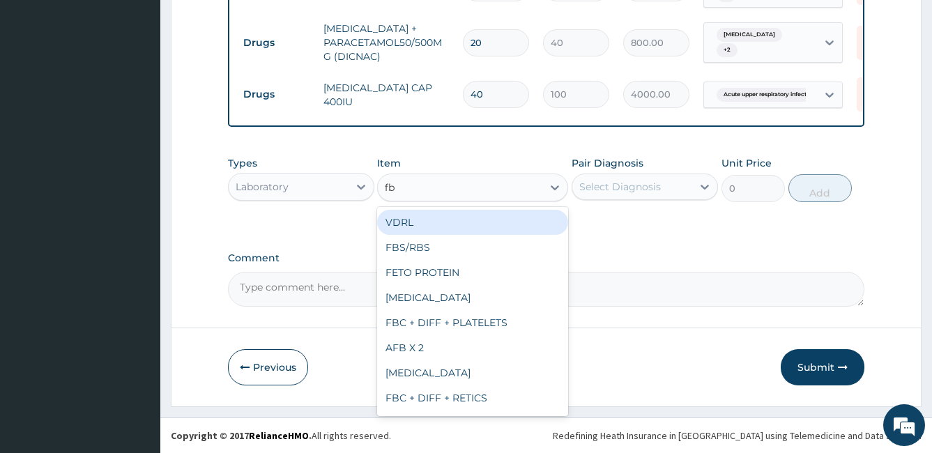
type input "fbc"
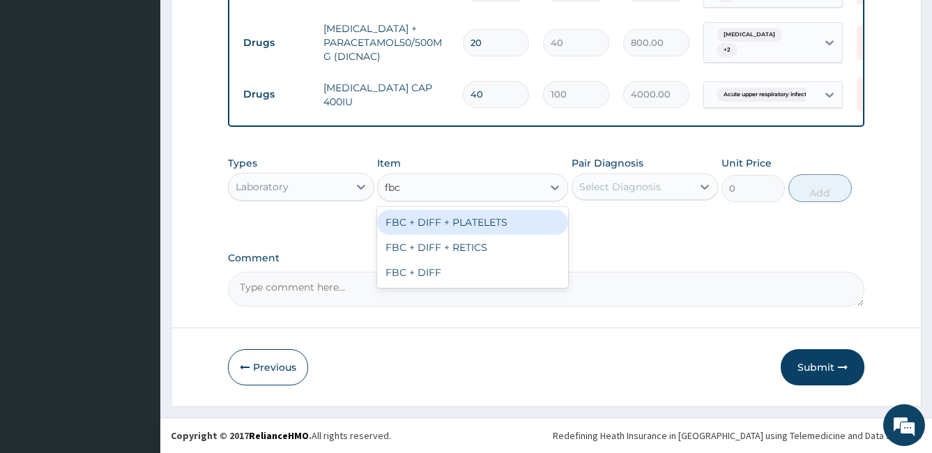
click at [472, 217] on div "FBC + DIFF + PLATELETS" at bounding box center [472, 222] width 191 height 25
type input "2500"
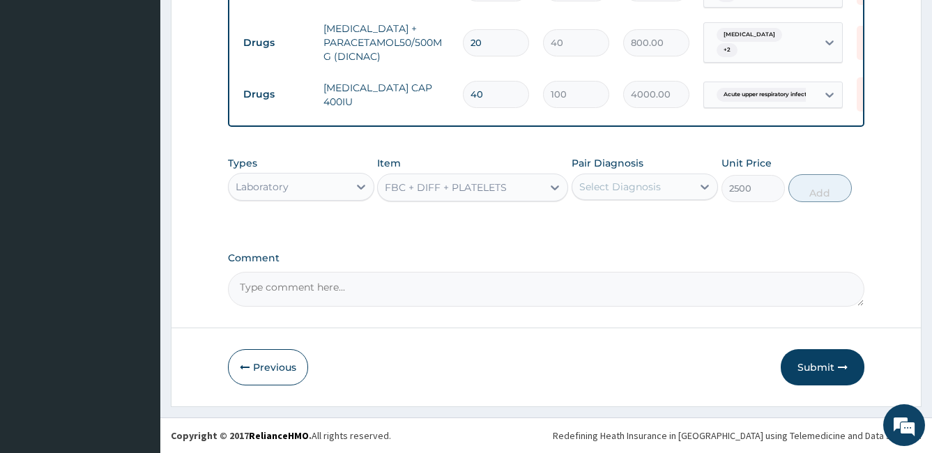
click at [585, 187] on div "Select Diagnosis" at bounding box center [620, 187] width 82 height 14
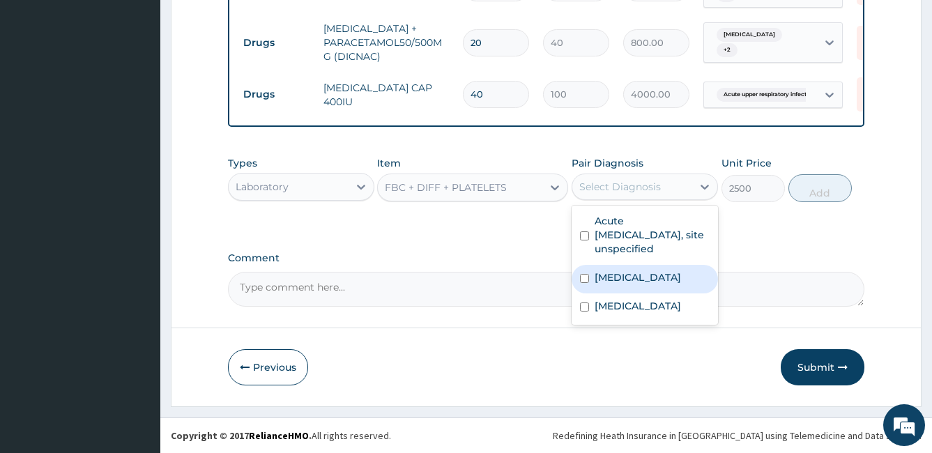
click at [587, 277] on input "checkbox" at bounding box center [584, 278] width 9 height 9
checkbox input "true"
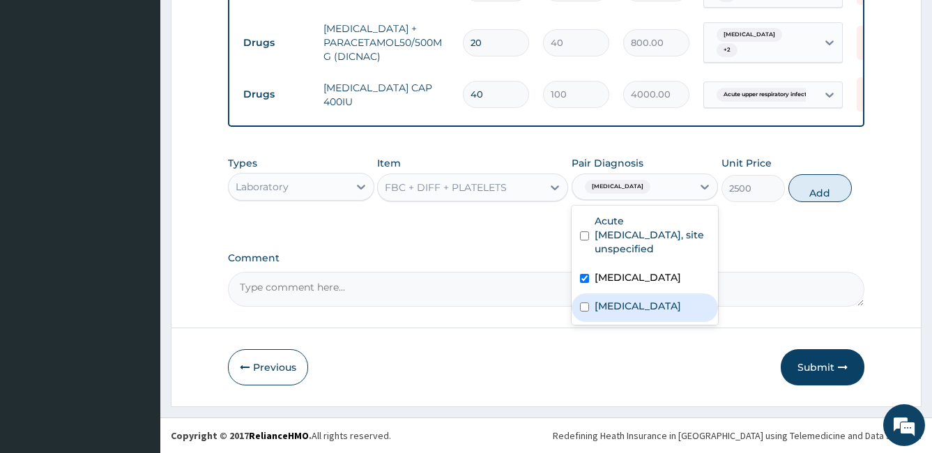
click at [581, 310] on input "checkbox" at bounding box center [584, 306] width 9 height 9
checkbox input "true"
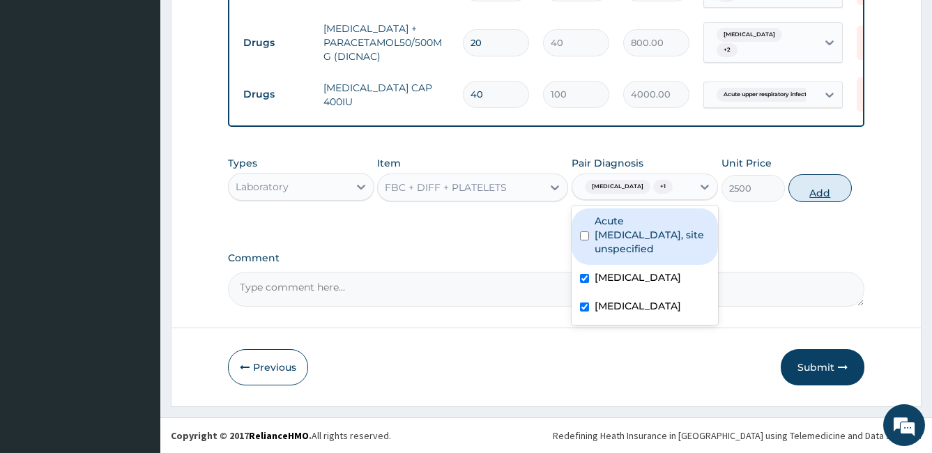
click at [817, 183] on button "Add" at bounding box center [819, 188] width 63 height 28
type input "0"
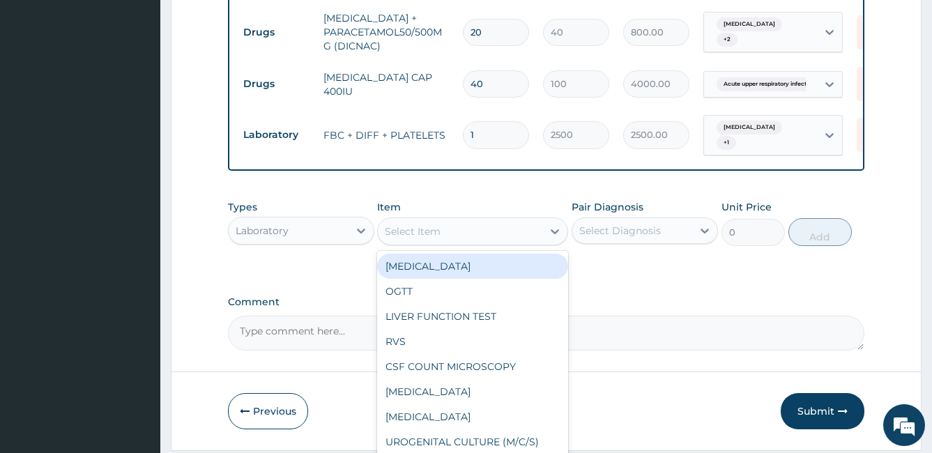
click at [427, 237] on div "Select Item" at bounding box center [413, 231] width 56 height 14
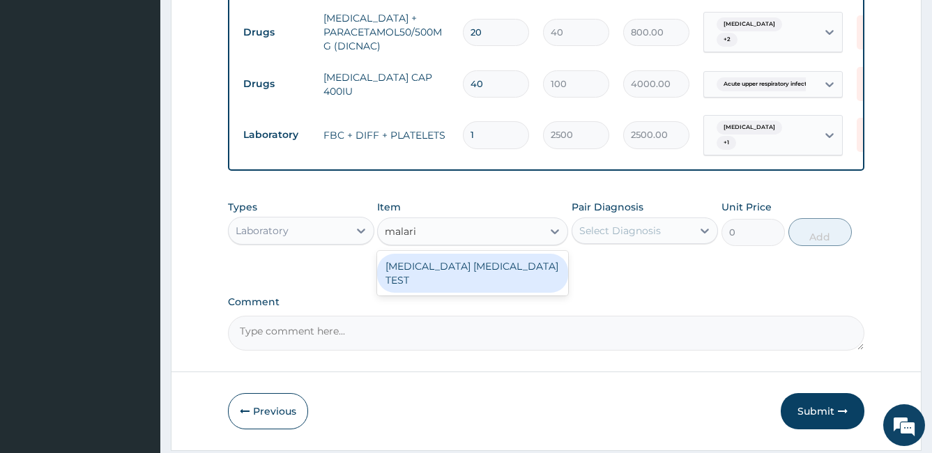
type input "[MEDICAL_DATA]"
click at [452, 275] on div "[MEDICAL_DATA] [MEDICAL_DATA] TEST" at bounding box center [472, 273] width 191 height 39
type input "1000"
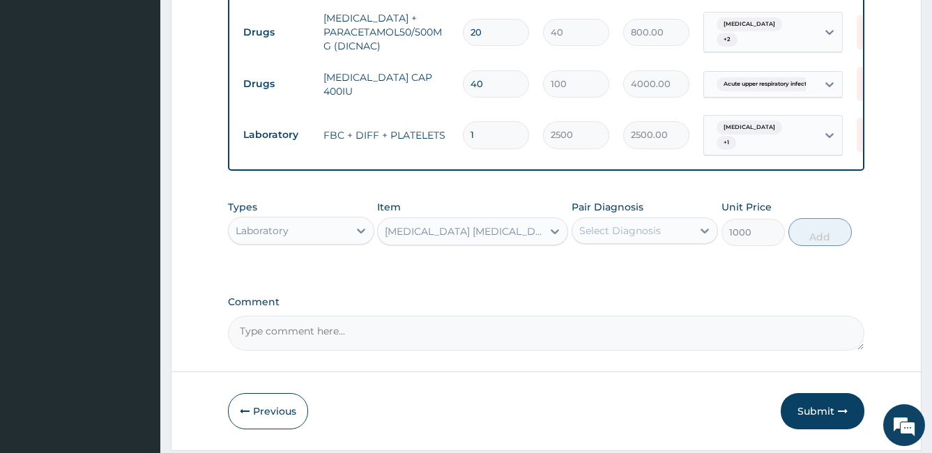
click at [643, 234] on div "Select Diagnosis" at bounding box center [620, 231] width 82 height 14
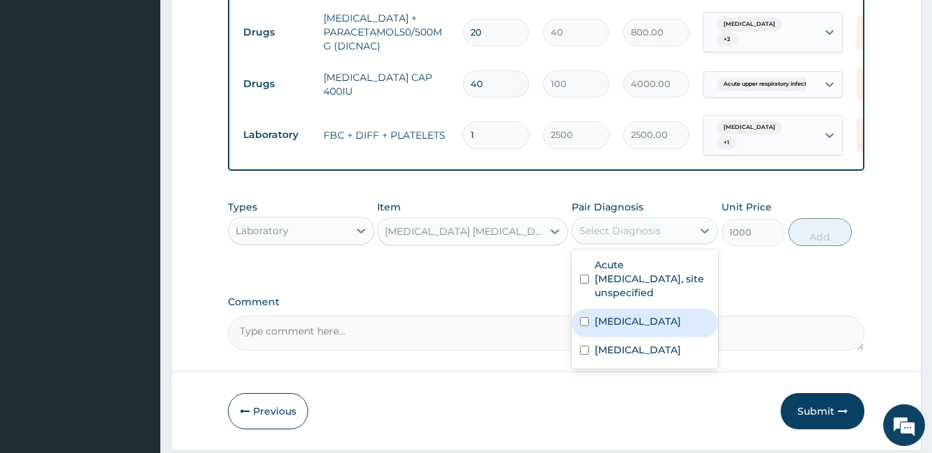
click at [585, 326] on input "checkbox" at bounding box center [584, 321] width 9 height 9
checkbox input "true"
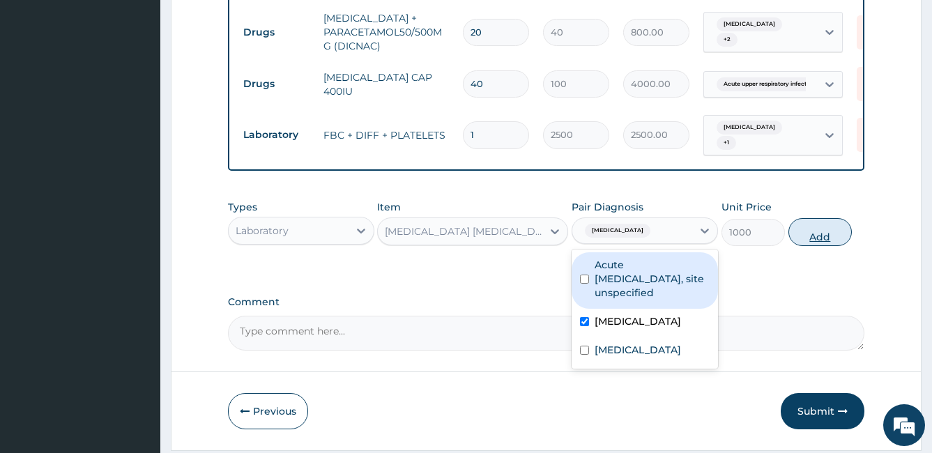
click at [809, 246] on button "Add" at bounding box center [819, 232] width 63 height 28
type input "0"
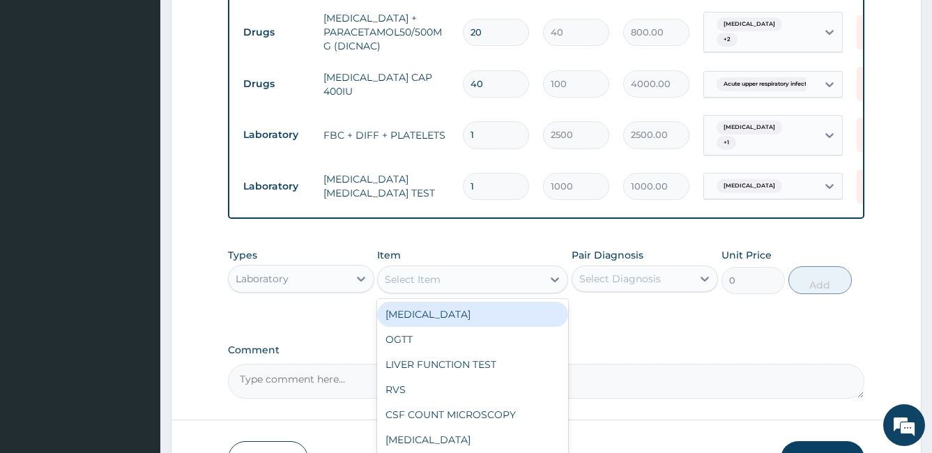
click at [406, 285] on div "Select Item" at bounding box center [413, 280] width 56 height 14
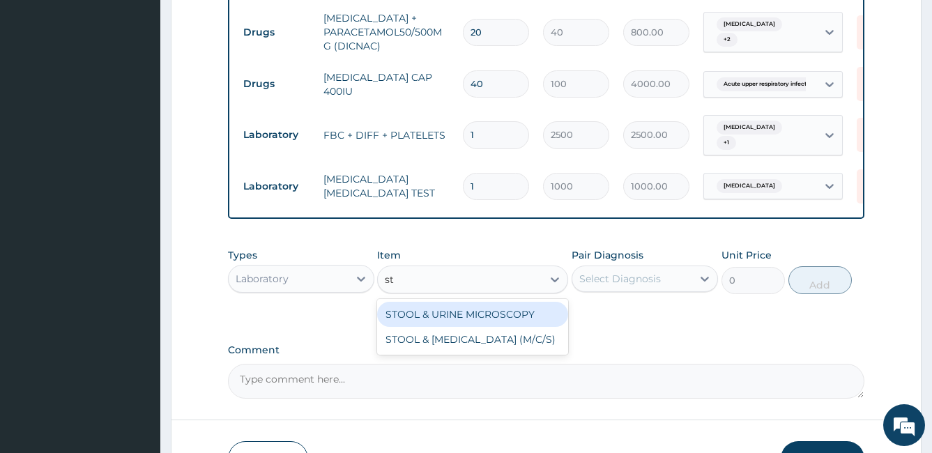
type input "s"
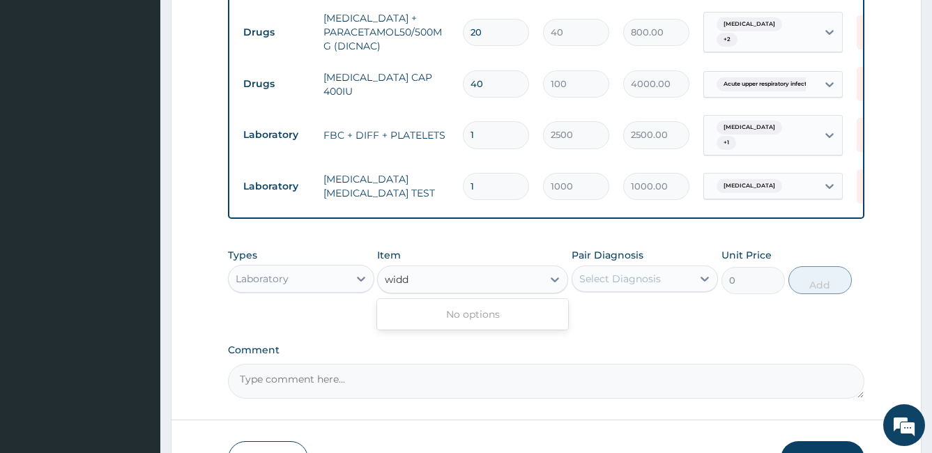
type input "wid"
click at [426, 327] on div "WIDAL" at bounding box center [472, 314] width 191 height 25
type input "1000"
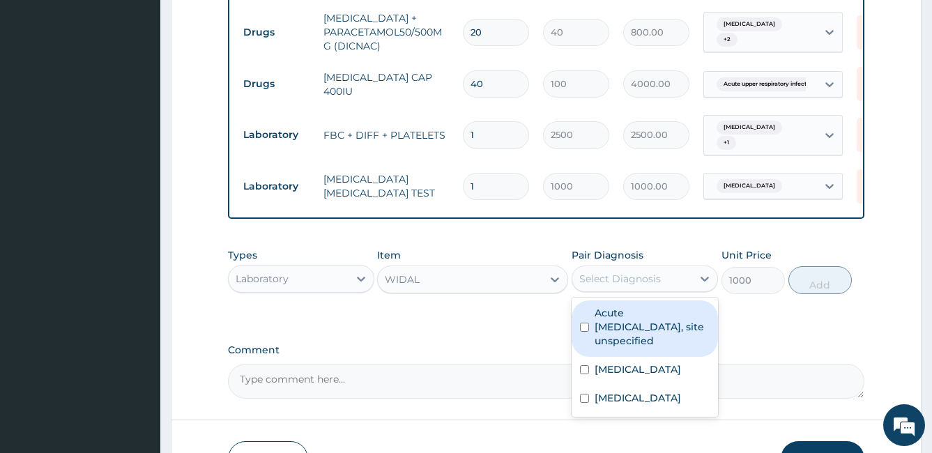
click at [624, 290] on div "Select Diagnosis" at bounding box center [632, 279] width 120 height 22
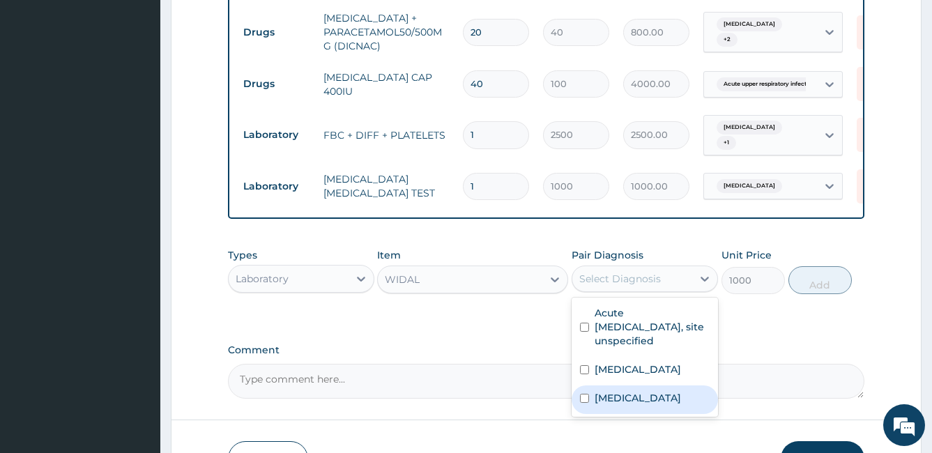
click at [581, 409] on div "[MEDICAL_DATA]" at bounding box center [645, 399] width 146 height 29
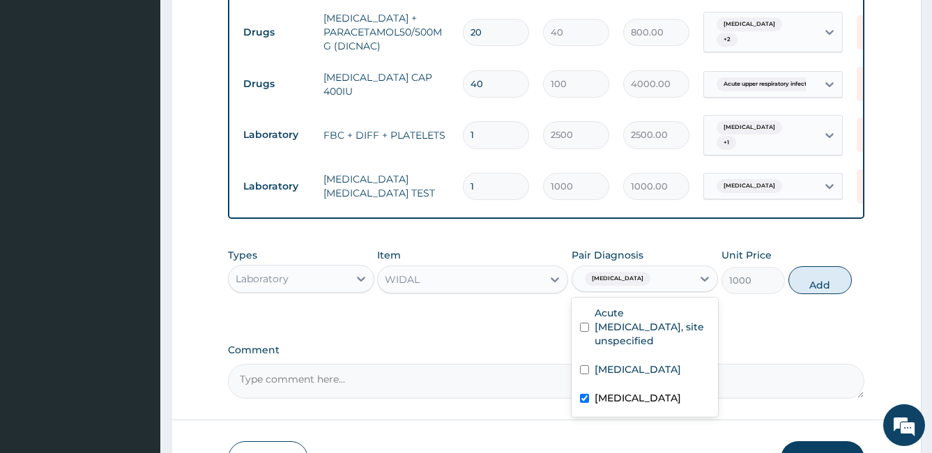
click at [580, 403] on input "checkbox" at bounding box center [584, 398] width 9 height 9
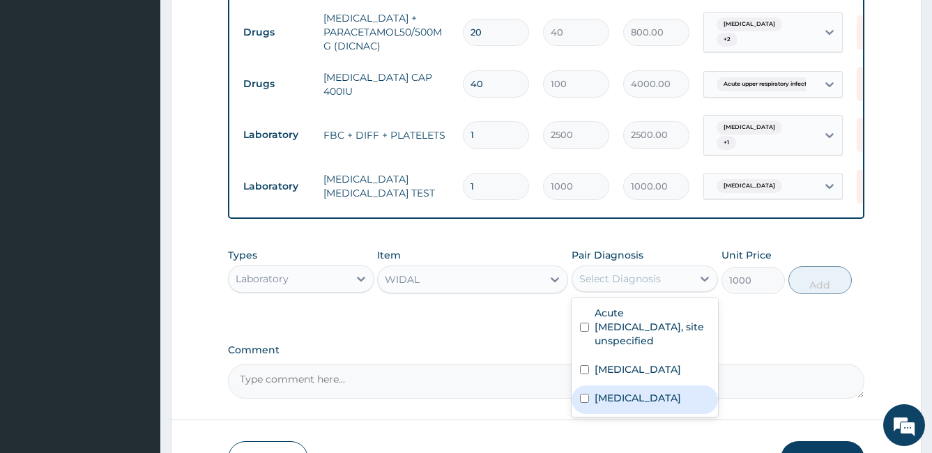
click at [580, 403] on input "checkbox" at bounding box center [584, 398] width 9 height 9
checkbox input "true"
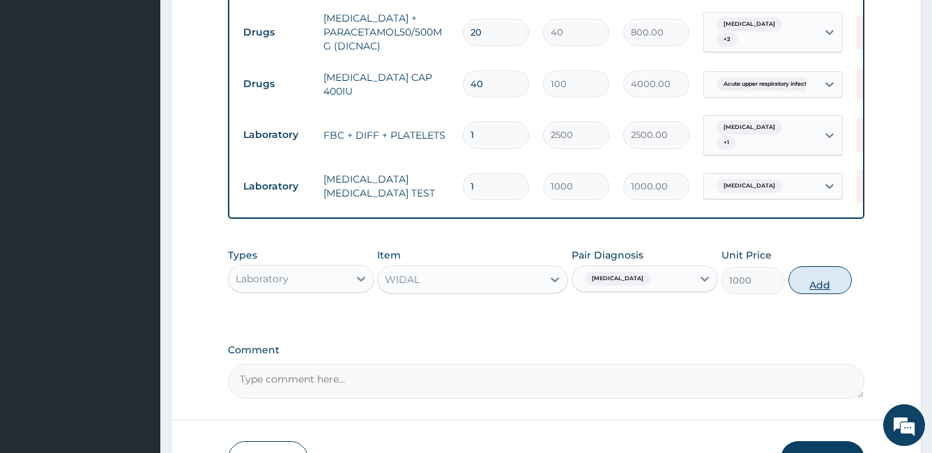
click at [831, 294] on button "Add" at bounding box center [819, 280] width 63 height 28
type input "0"
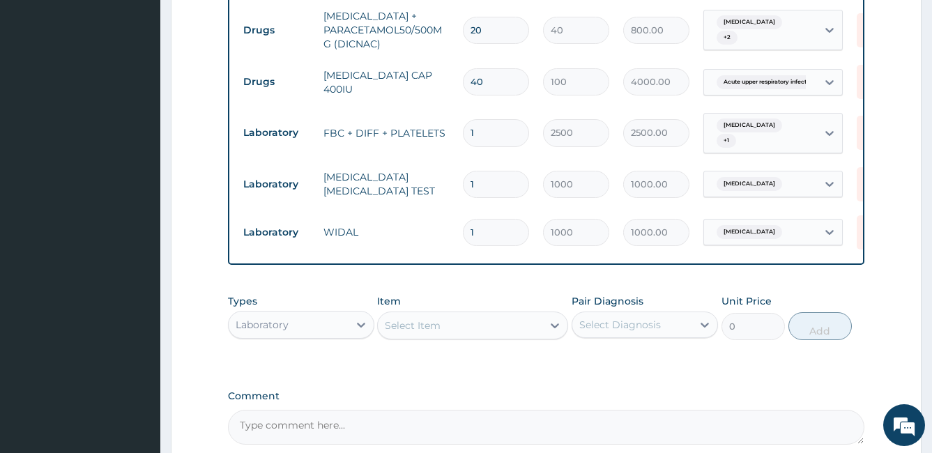
scroll to position [860, 0]
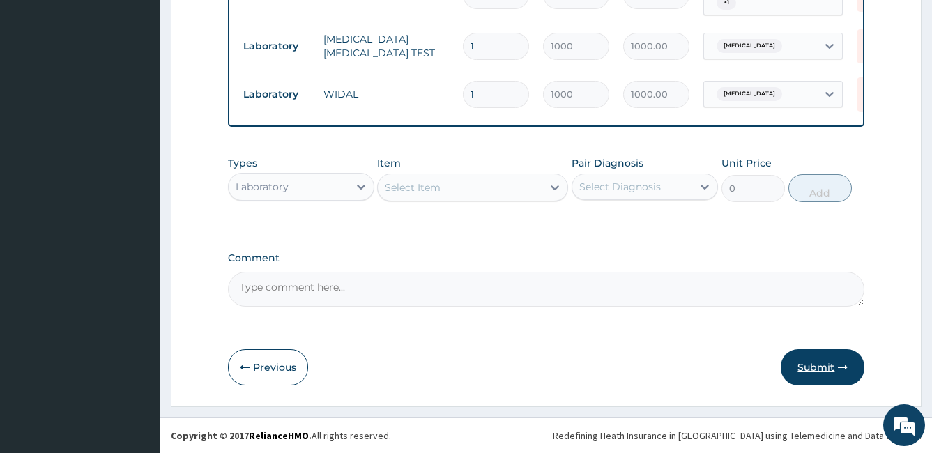
click at [823, 364] on button "Submit" at bounding box center [823, 367] width 84 height 36
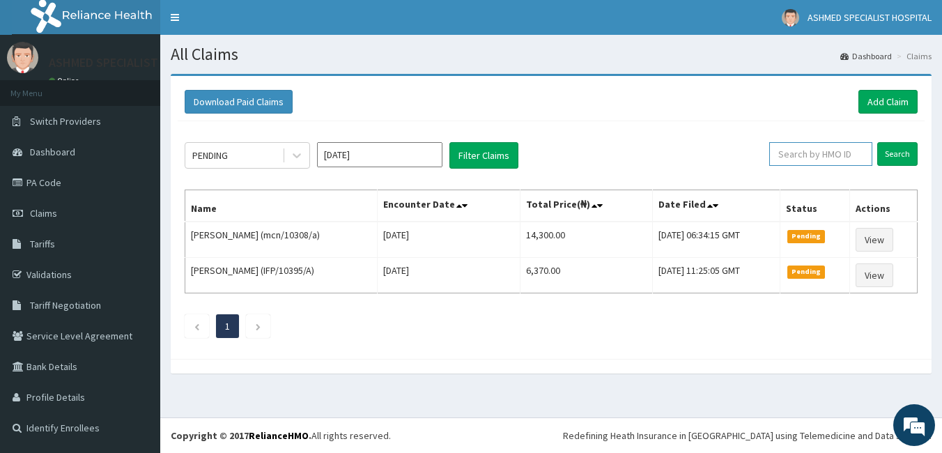
click at [829, 156] on input "text" at bounding box center [820, 154] width 103 height 24
type input "mcn/10308/a"
click at [905, 151] on input "Search" at bounding box center [897, 154] width 40 height 24
